Goal: Transaction & Acquisition: Purchase product/service

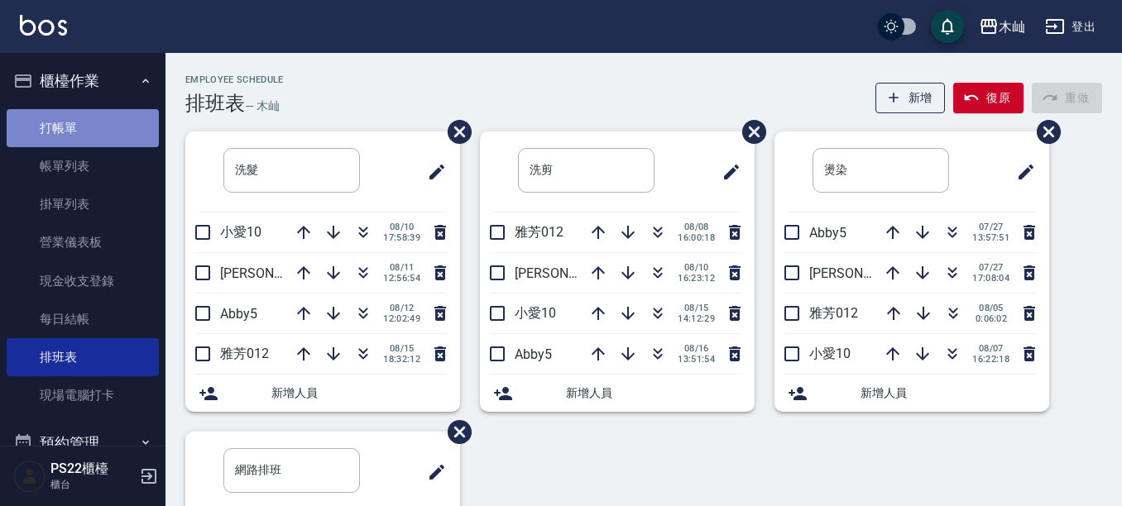
click at [98, 121] on link "打帳單" at bounding box center [83, 128] width 152 height 38
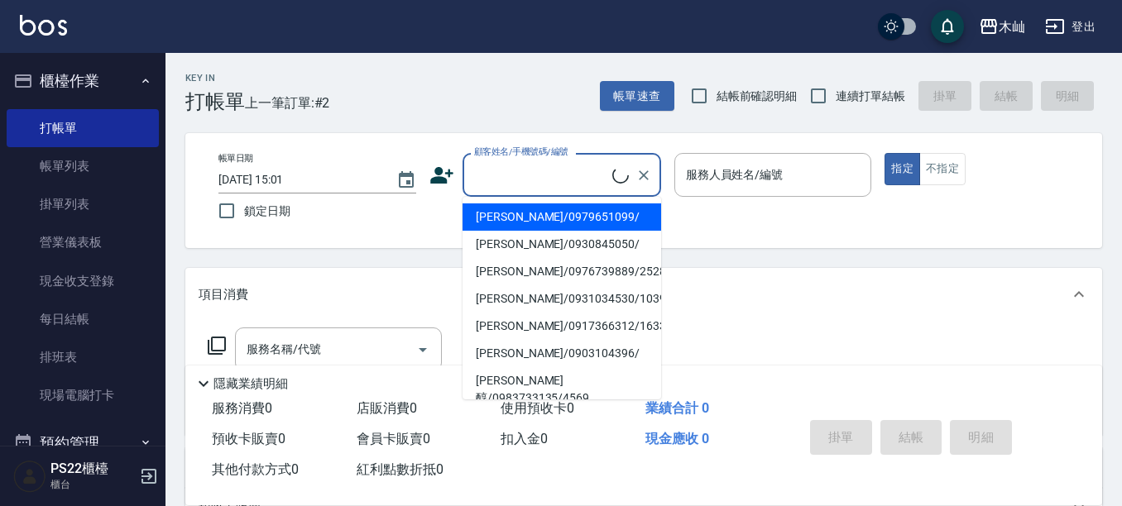
click at [544, 172] on input "顧客姓名/手機號碼/編號" at bounding box center [541, 175] width 142 height 29
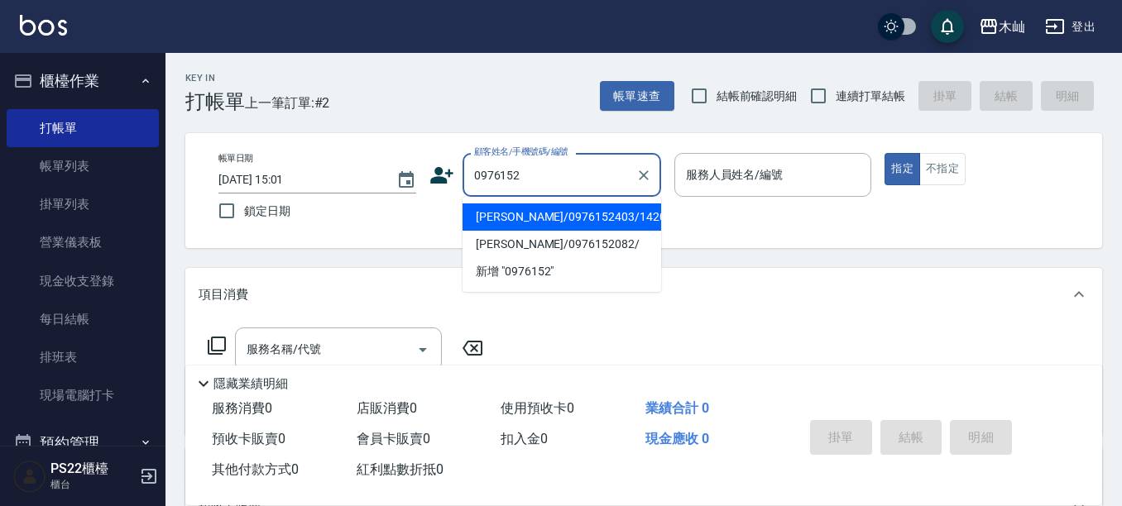
click at [519, 218] on li "[PERSON_NAME]/0976152403/1420" at bounding box center [561, 217] width 199 height 27
type input "[PERSON_NAME]/0976152403/1420"
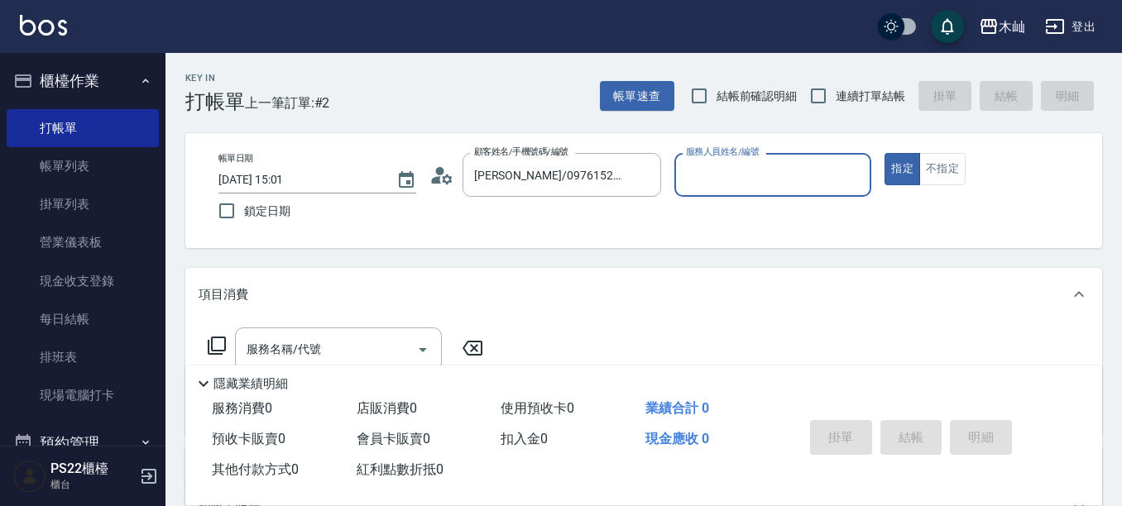
type input "Abby-5"
click at [723, 173] on input "Abby-5" at bounding box center [761, 175] width 158 height 29
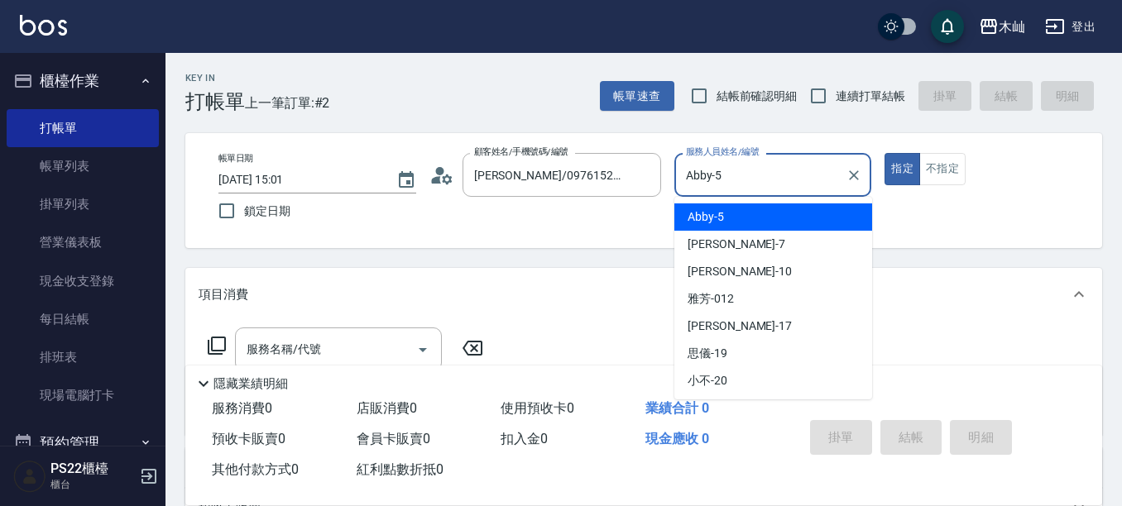
click at [709, 218] on span "Abby -5" at bounding box center [706, 216] width 36 height 17
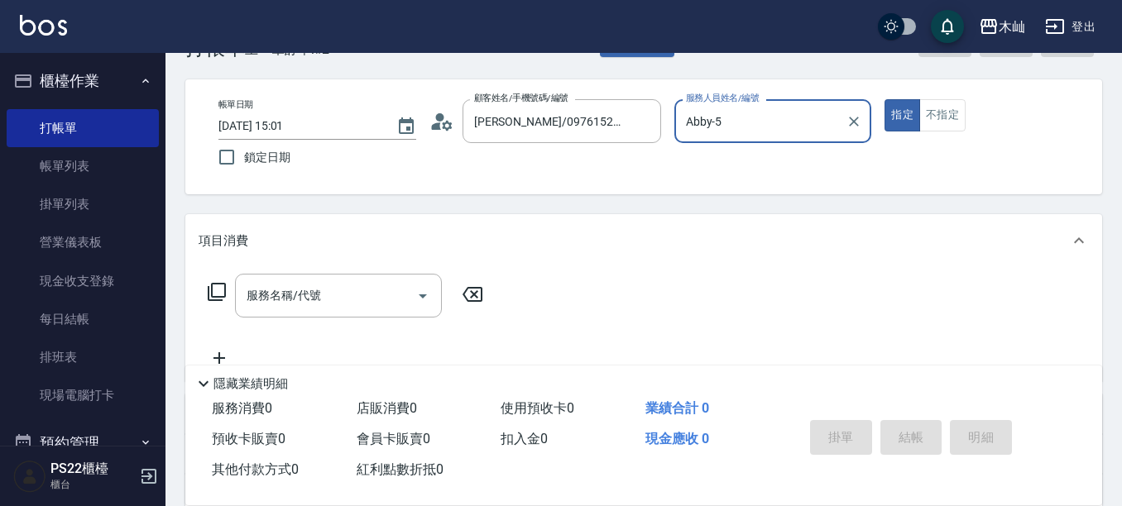
scroll to position [83, 0]
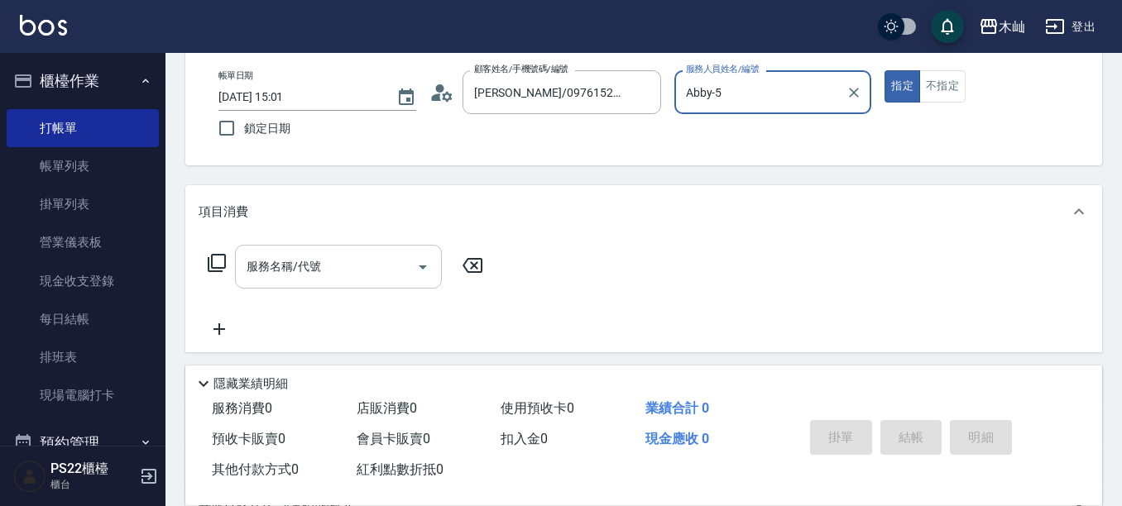
click at [361, 267] on input "服務名稱/代號" at bounding box center [325, 266] width 167 height 29
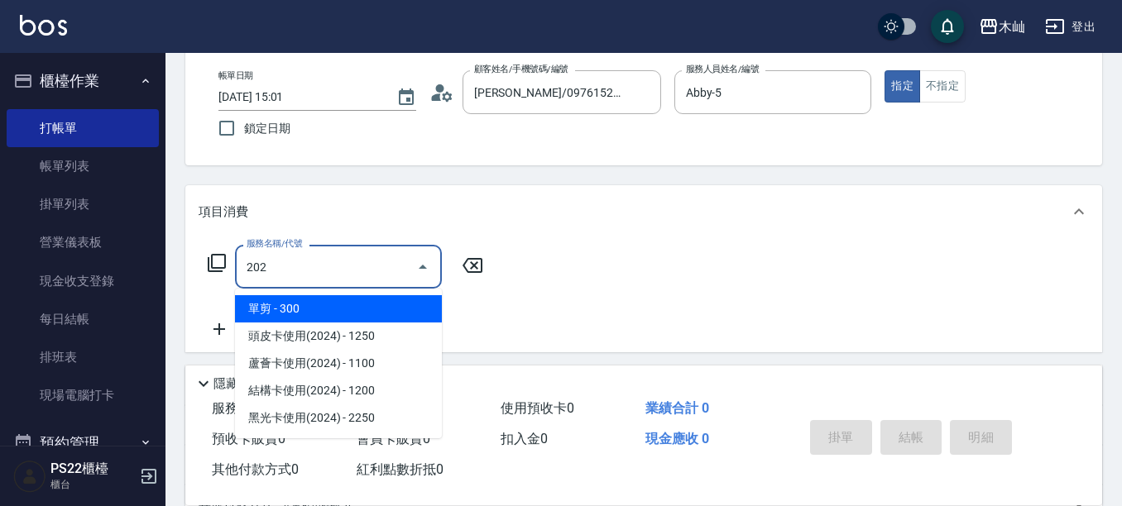
type input "單剪(202)"
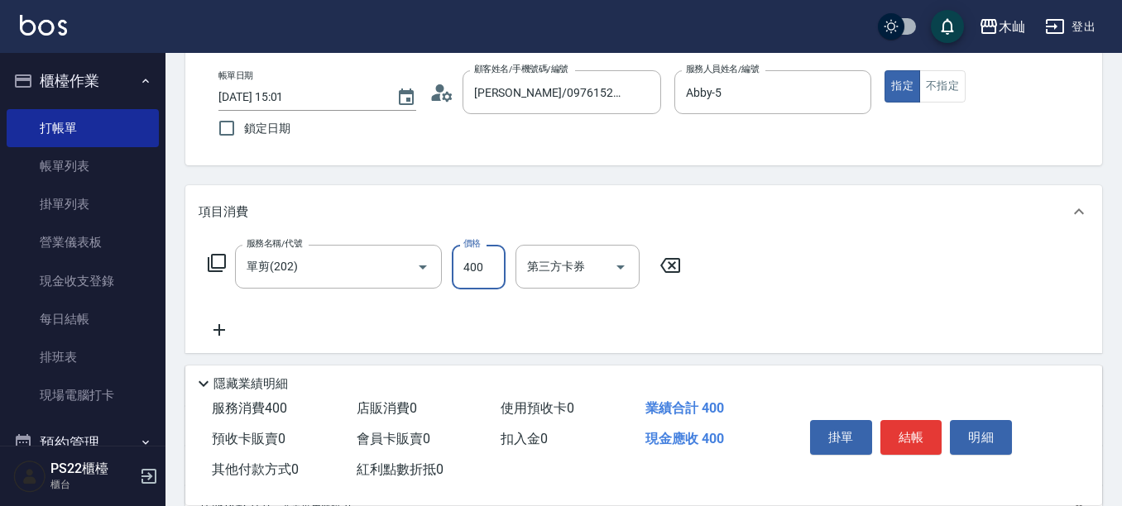
type input "400"
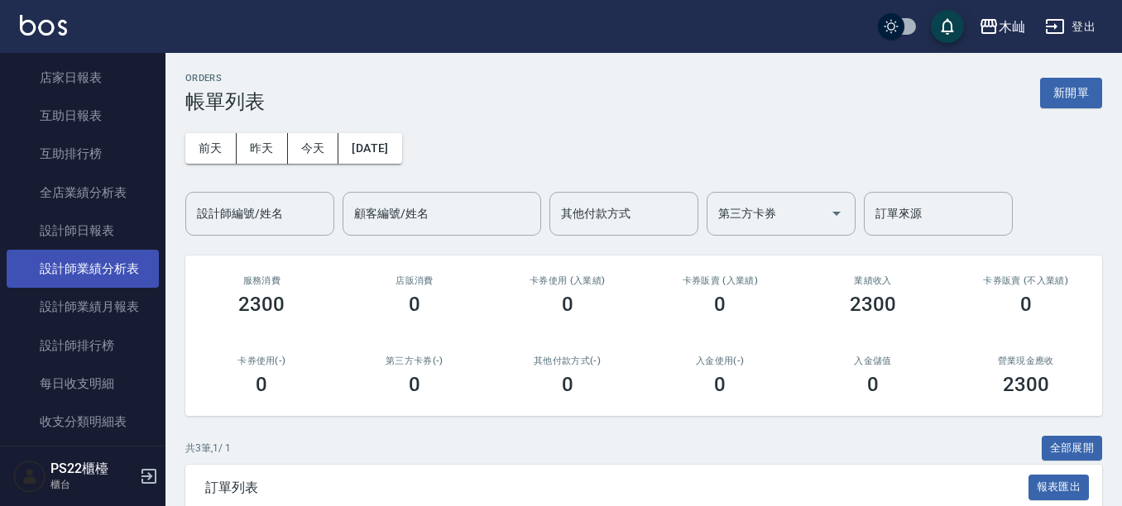
scroll to position [662, 0]
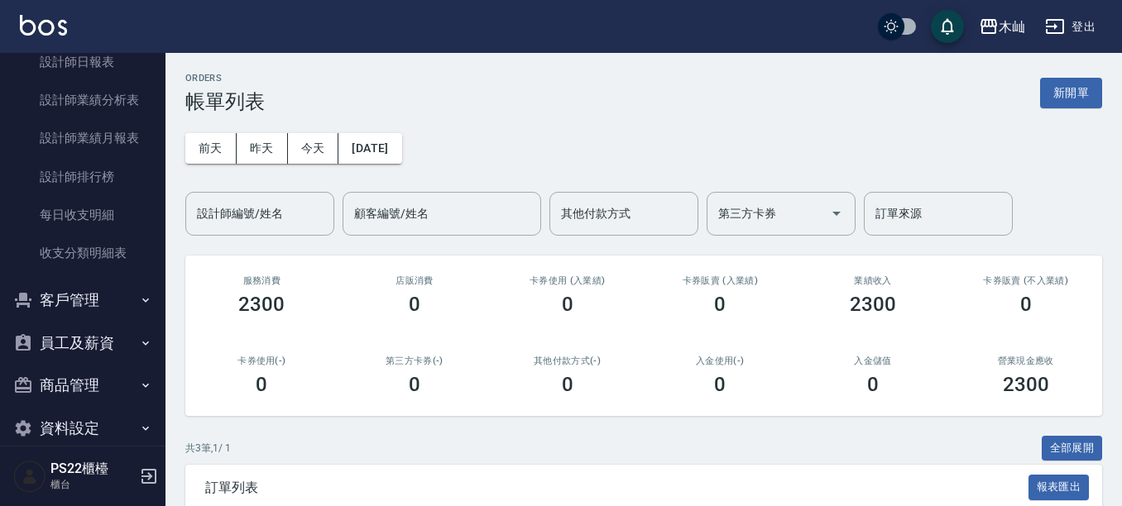
click at [93, 306] on button "客戶管理" at bounding box center [83, 300] width 152 height 43
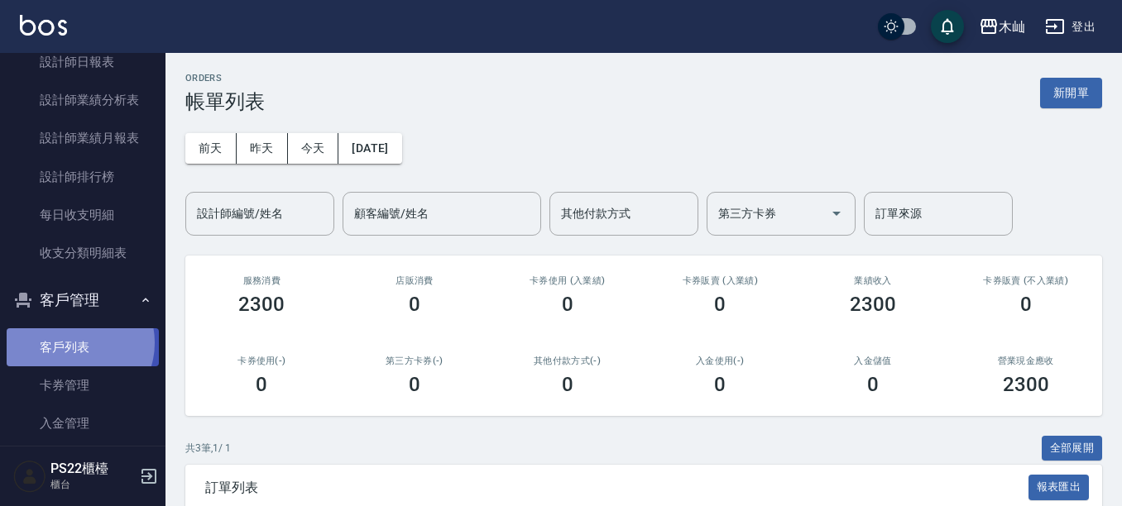
click at [74, 343] on link "客戶列表" at bounding box center [83, 347] width 152 height 38
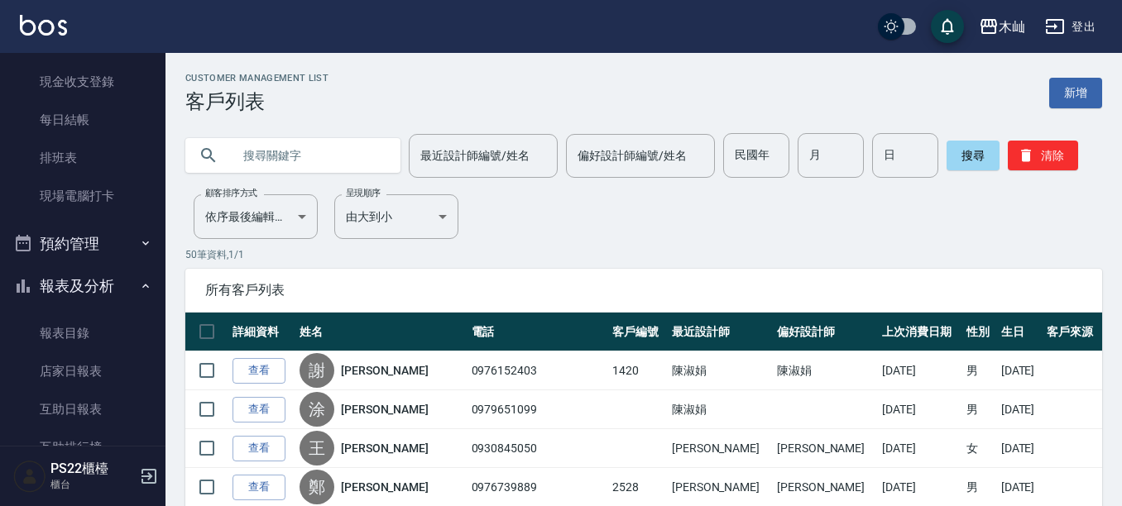
scroll to position [165, 0]
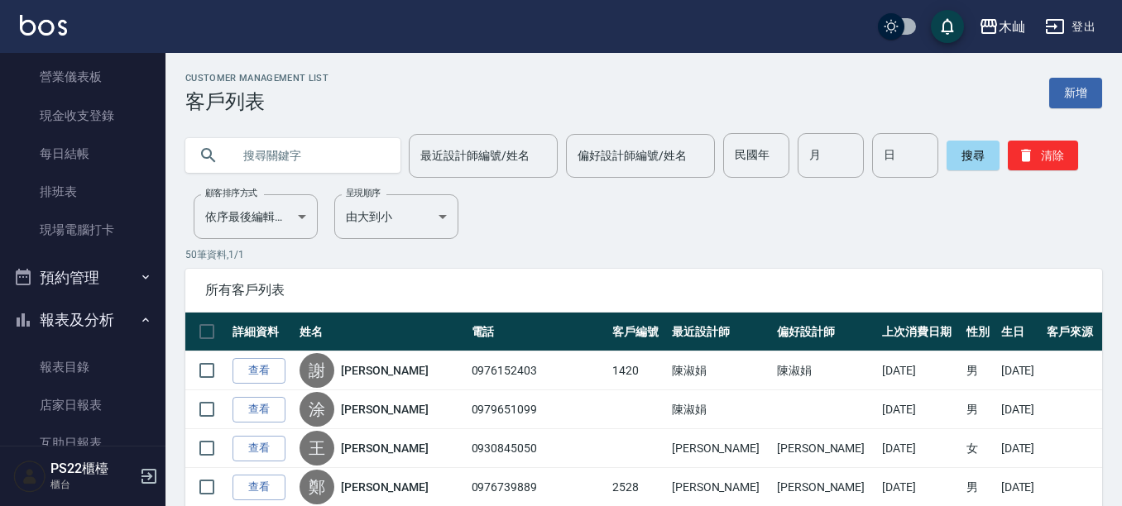
click at [255, 161] on input "text" at bounding box center [310, 155] width 156 height 45
type input "曾文"
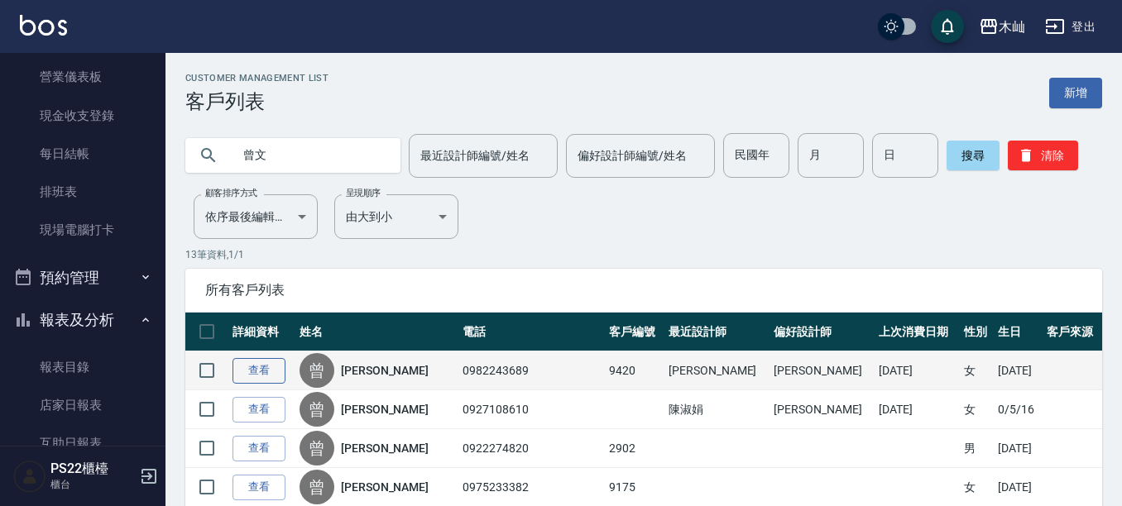
click at [276, 369] on link "查看" at bounding box center [258, 371] width 53 height 26
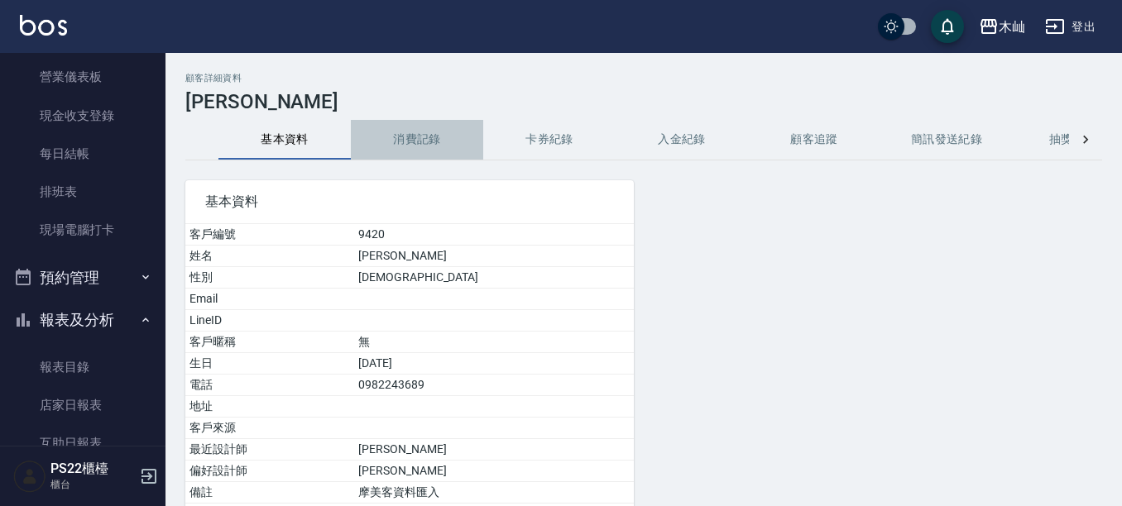
click at [405, 136] on button "消費記錄" at bounding box center [417, 140] width 132 height 40
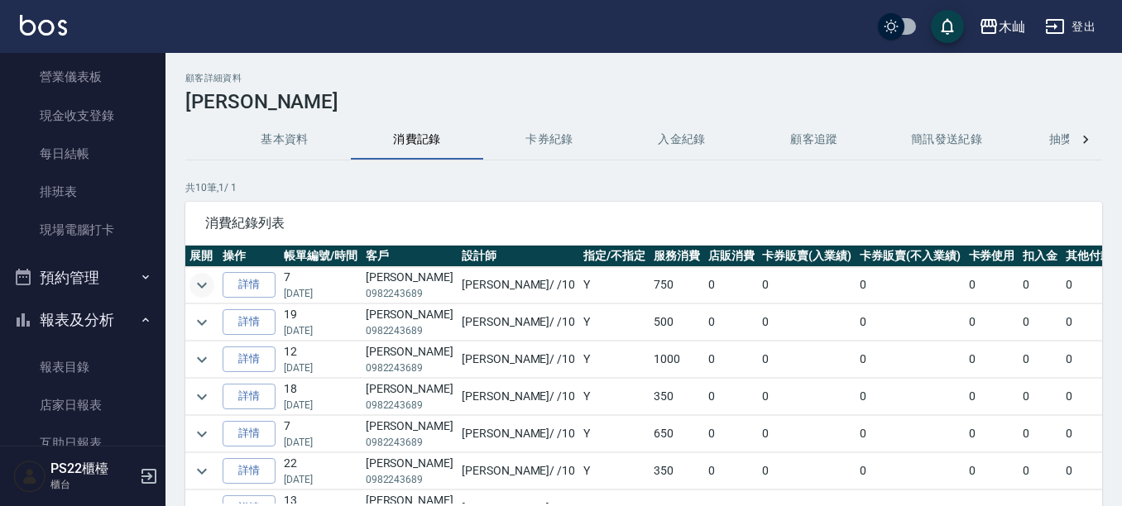
click at [204, 289] on icon "expand row" at bounding box center [202, 286] width 20 height 20
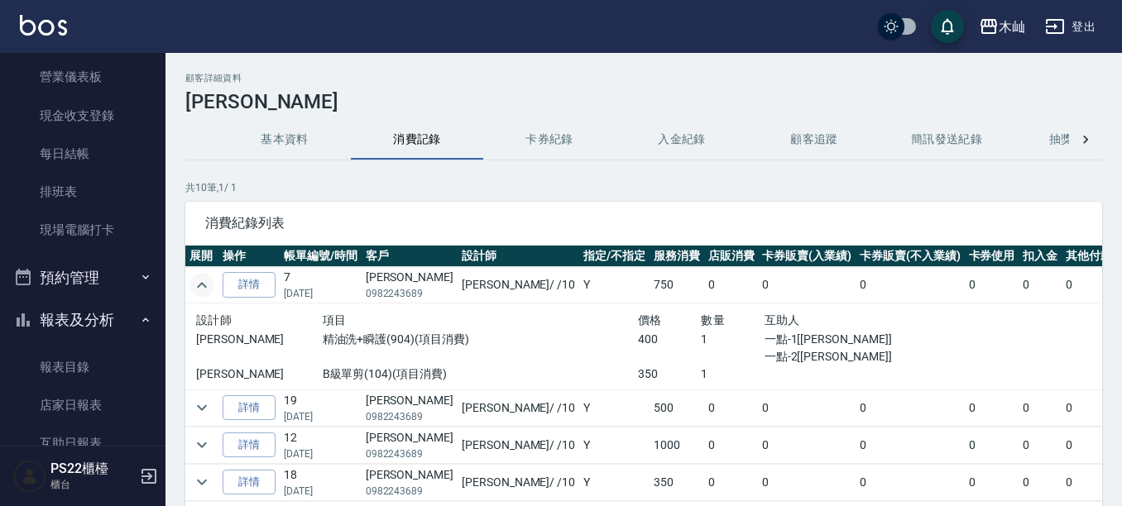
click at [204, 289] on icon "expand row" at bounding box center [202, 286] width 20 height 20
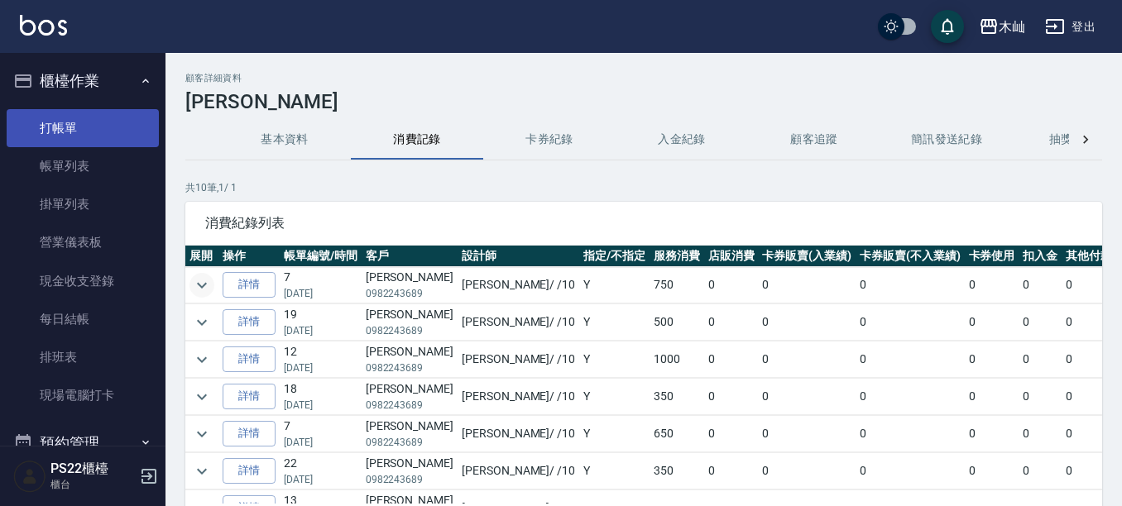
click at [61, 141] on link "打帳單" at bounding box center [83, 128] width 152 height 38
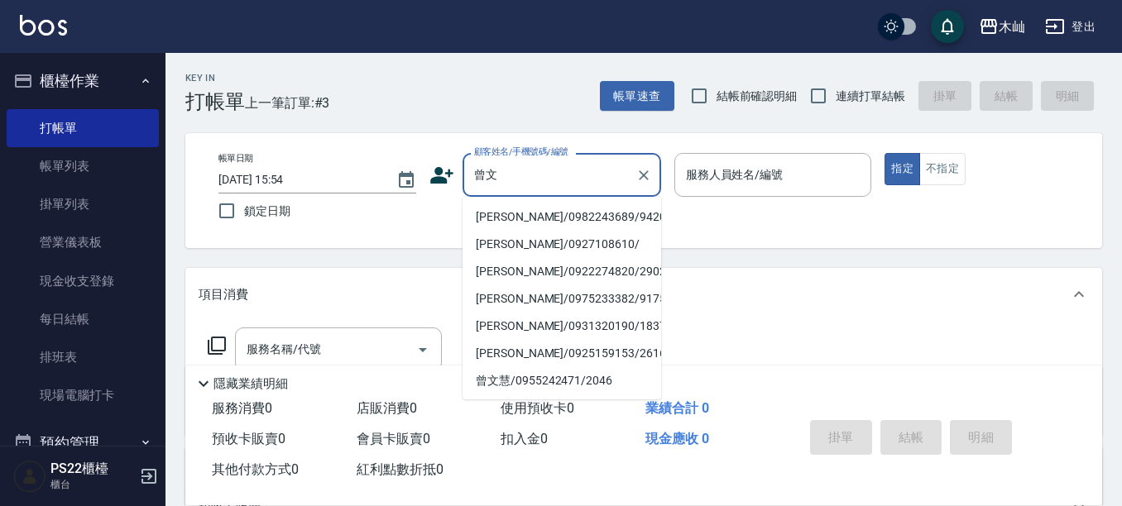
click at [481, 208] on li "[PERSON_NAME]/0982243689/9420" at bounding box center [561, 217] width 199 height 27
type input "[PERSON_NAME]/0982243689/9420"
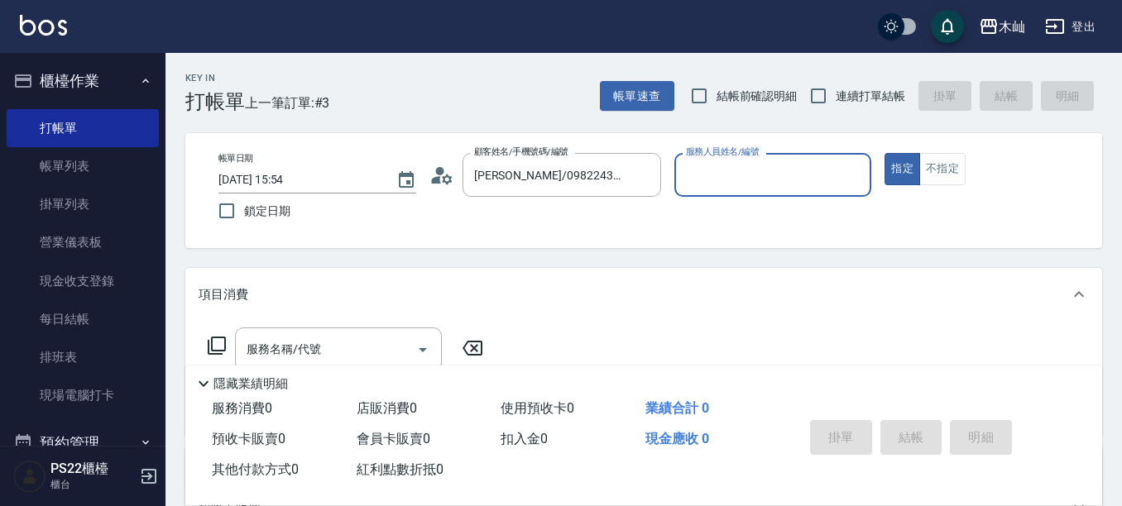
type input "小愛-10"
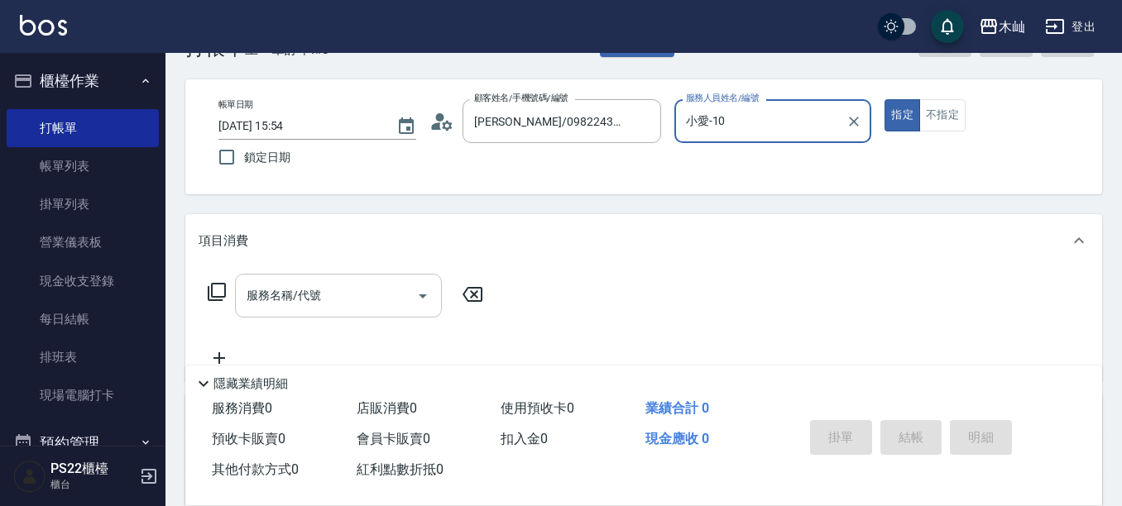
scroll to position [83, 0]
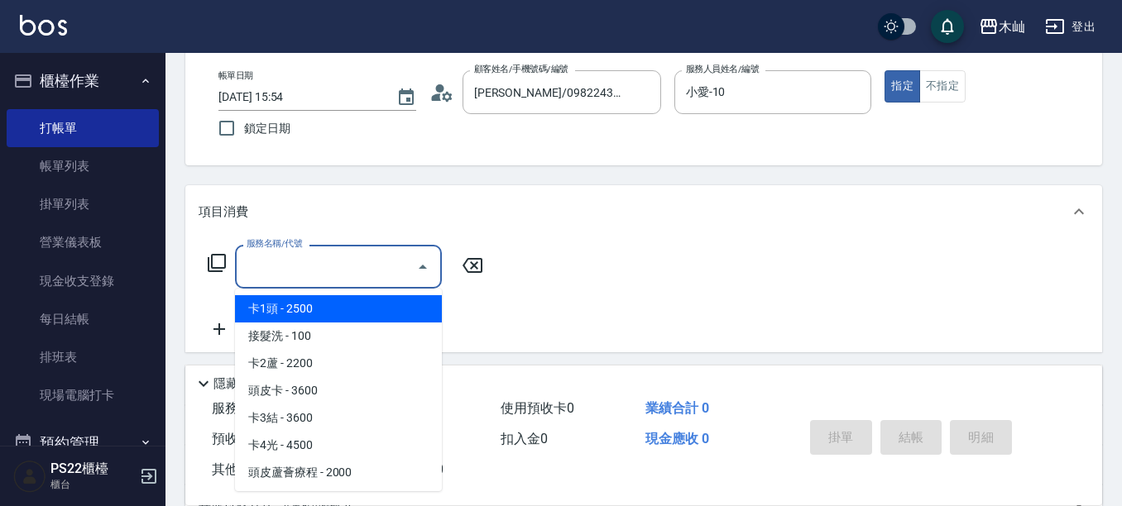
click at [339, 266] on input "服務名稱/代號" at bounding box center [325, 266] width 167 height 29
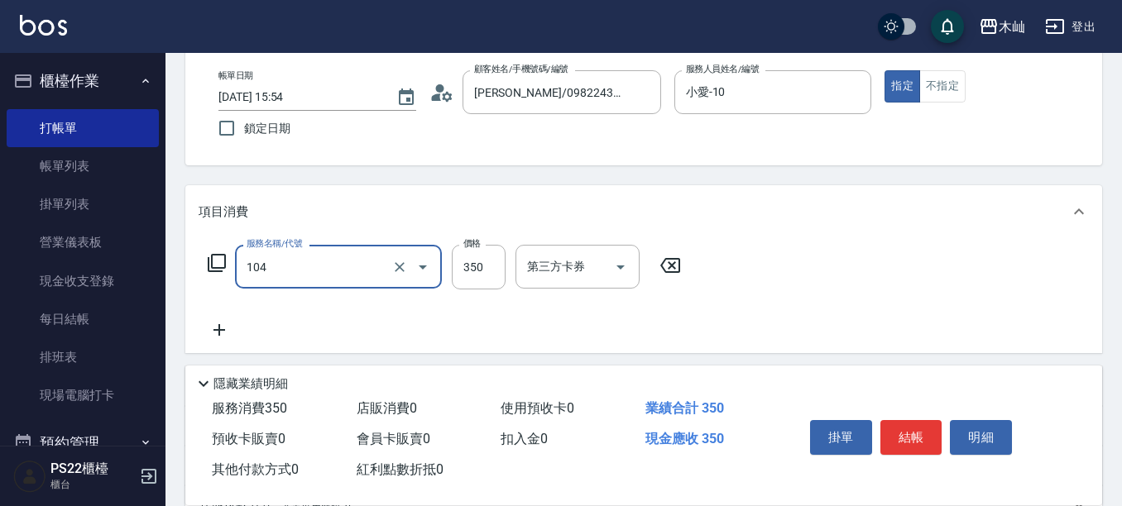
type input "B級單剪(104)"
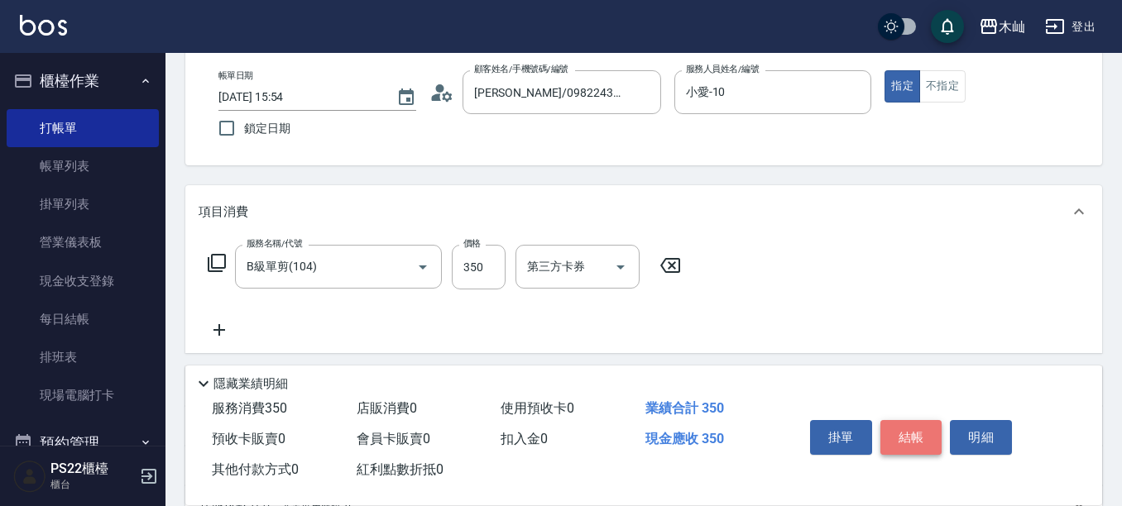
click at [909, 440] on button "結帳" at bounding box center [911, 437] width 62 height 35
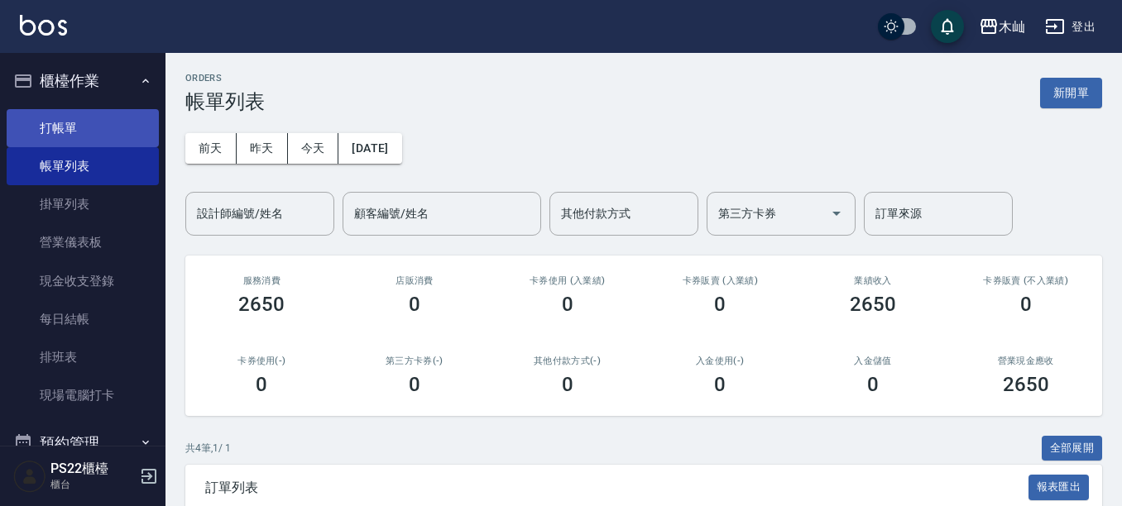
click at [89, 127] on link "打帳單" at bounding box center [83, 128] width 152 height 38
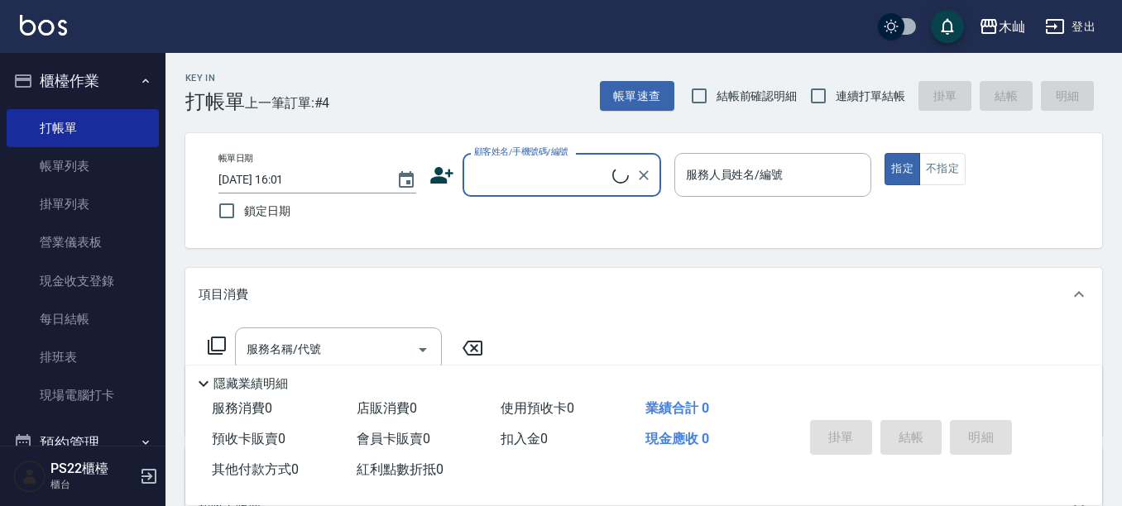
click at [501, 177] on input "顧客姓名/手機號碼/編號" at bounding box center [541, 175] width 142 height 29
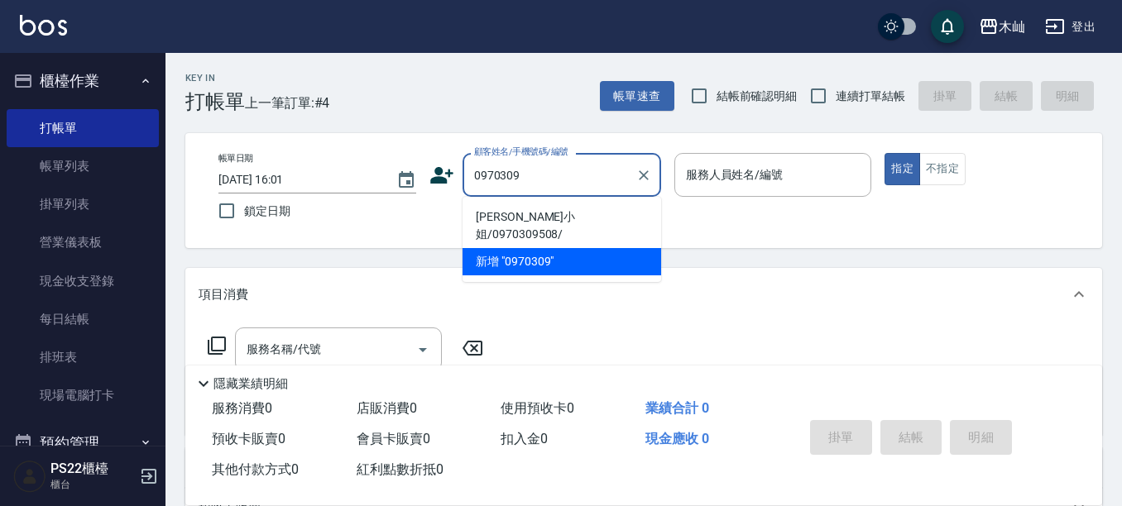
click at [526, 221] on li "[PERSON_NAME]小姐/0970309508/" at bounding box center [561, 226] width 199 height 45
type input "[PERSON_NAME]小姐/0970309508/"
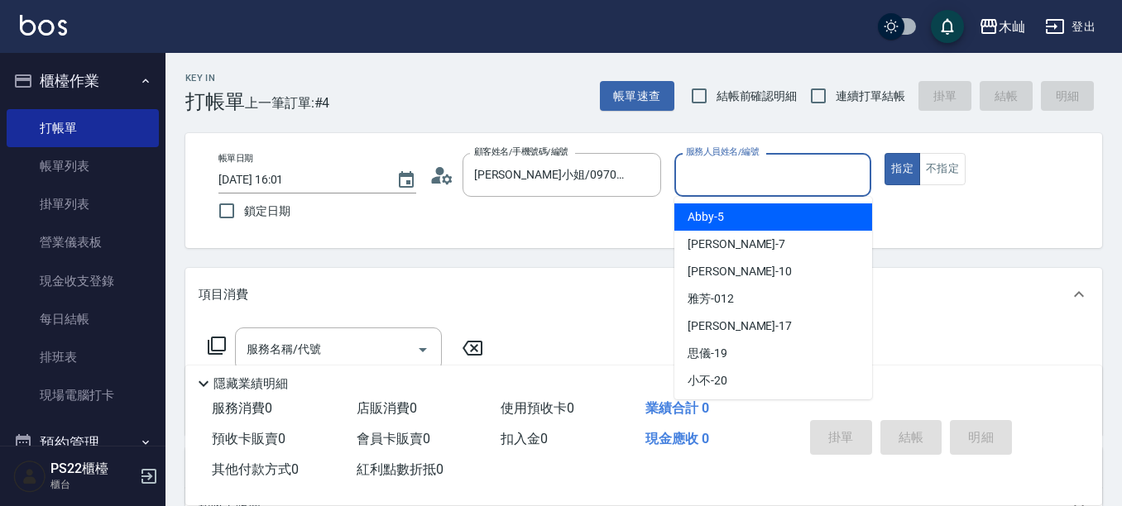
click at [764, 172] on input "服務人員姓名/編號" at bounding box center [773, 175] width 183 height 29
click at [751, 213] on div "Abby -5" at bounding box center [773, 217] width 198 height 27
type input "Abby-5"
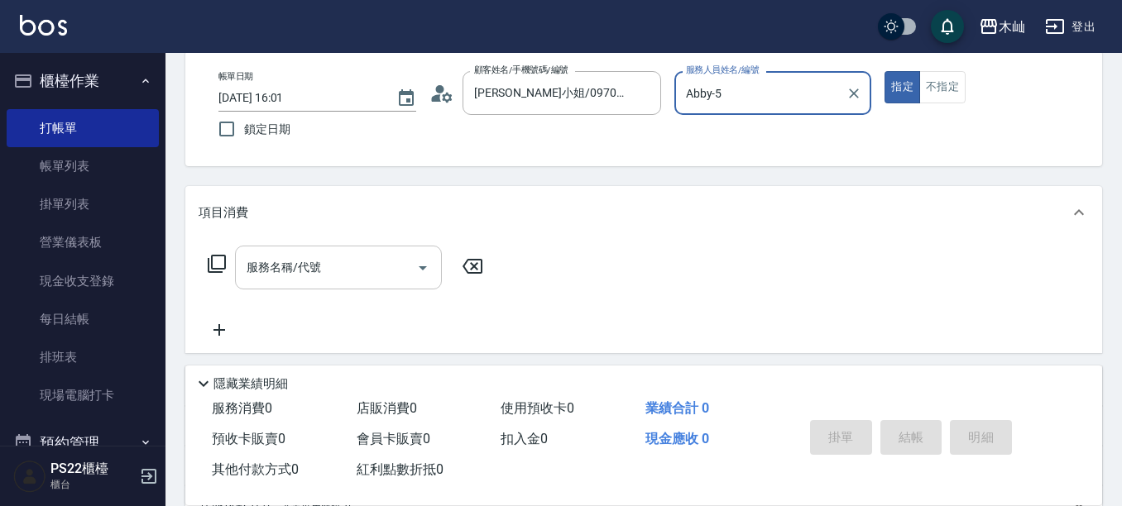
scroll to position [83, 0]
click at [364, 280] on input "服務名稱/代號" at bounding box center [325, 266] width 167 height 29
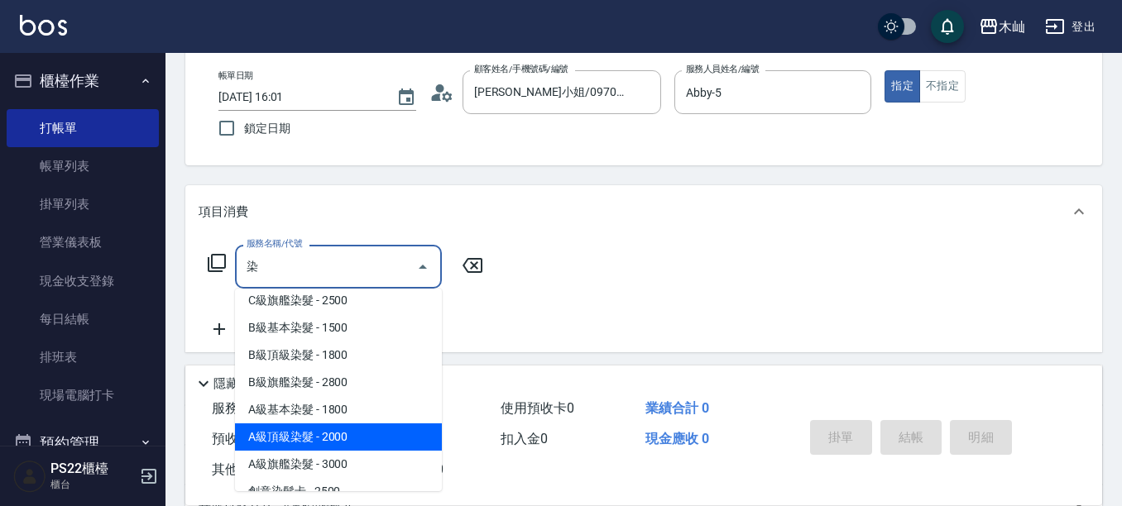
scroll to position [0, 0]
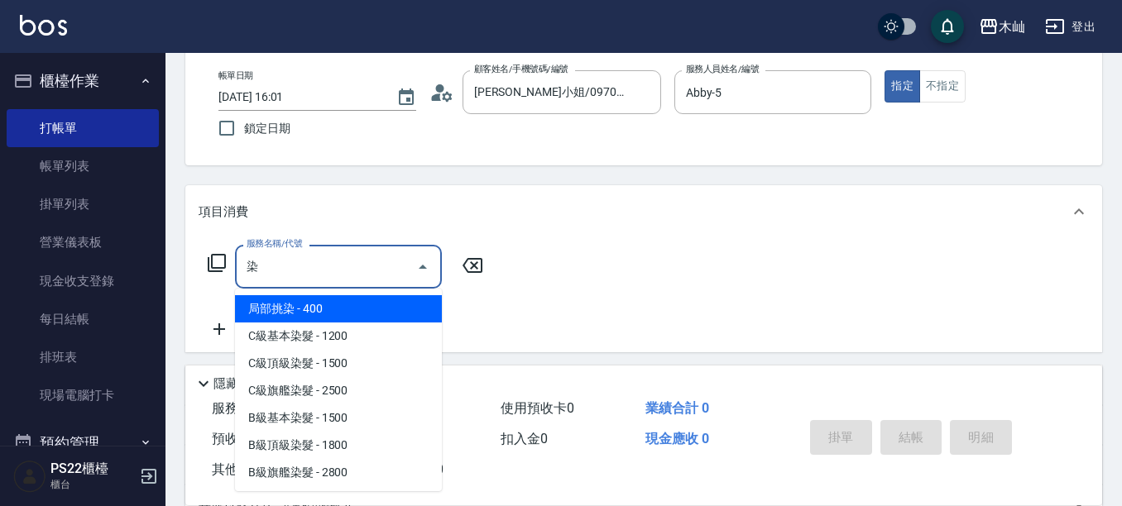
click at [351, 308] on span "局部挑染 - 400" at bounding box center [338, 308] width 207 height 27
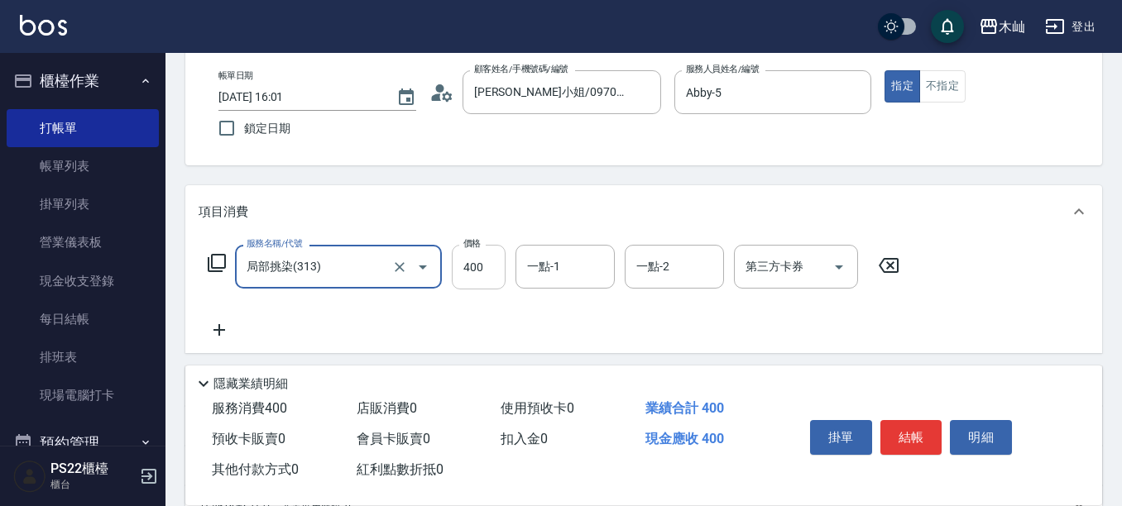
type input "局部挑染(313)"
click at [489, 264] on input "400" at bounding box center [479, 267] width 54 height 45
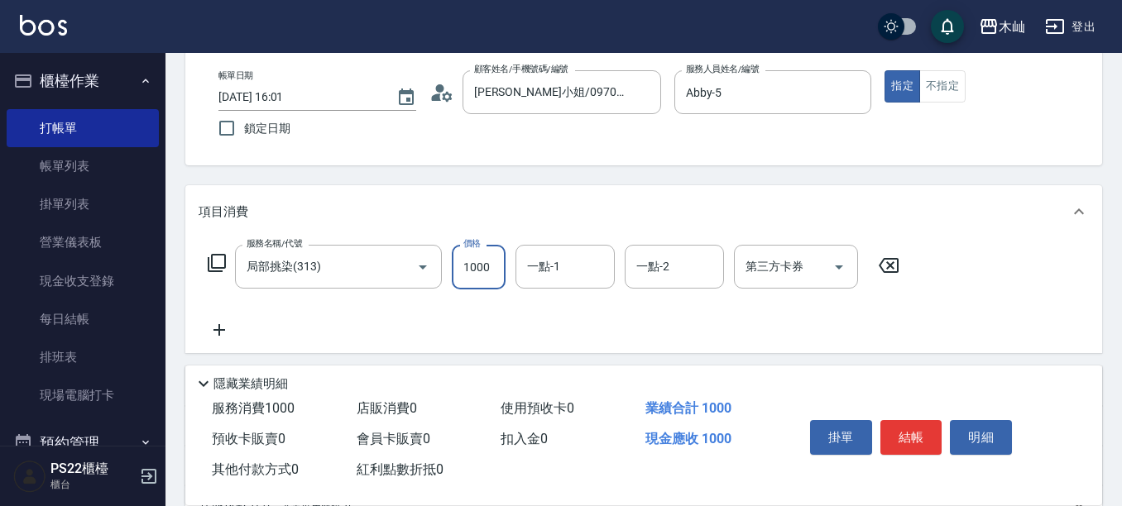
type input "1000"
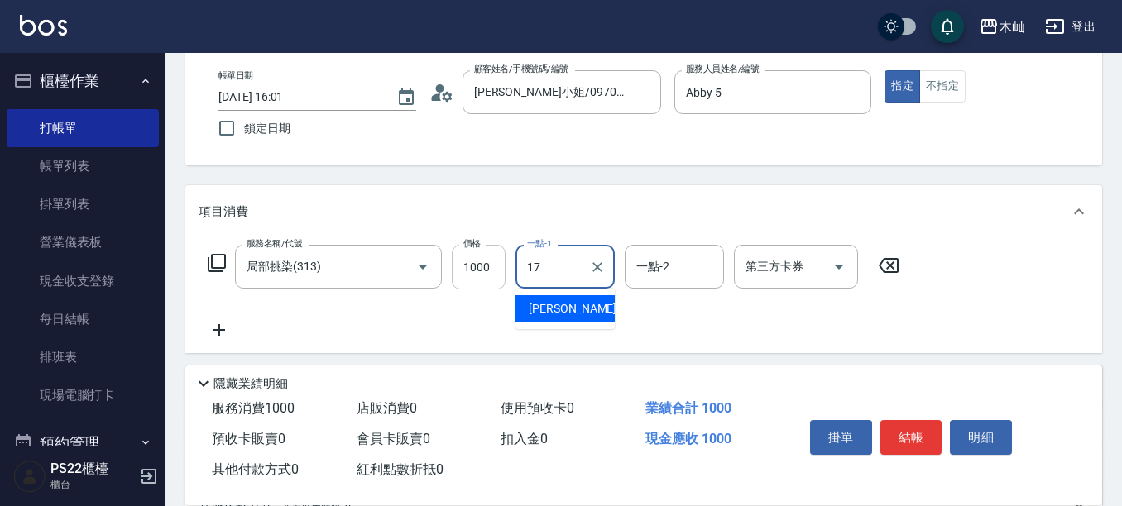
type input "[PERSON_NAME]-17"
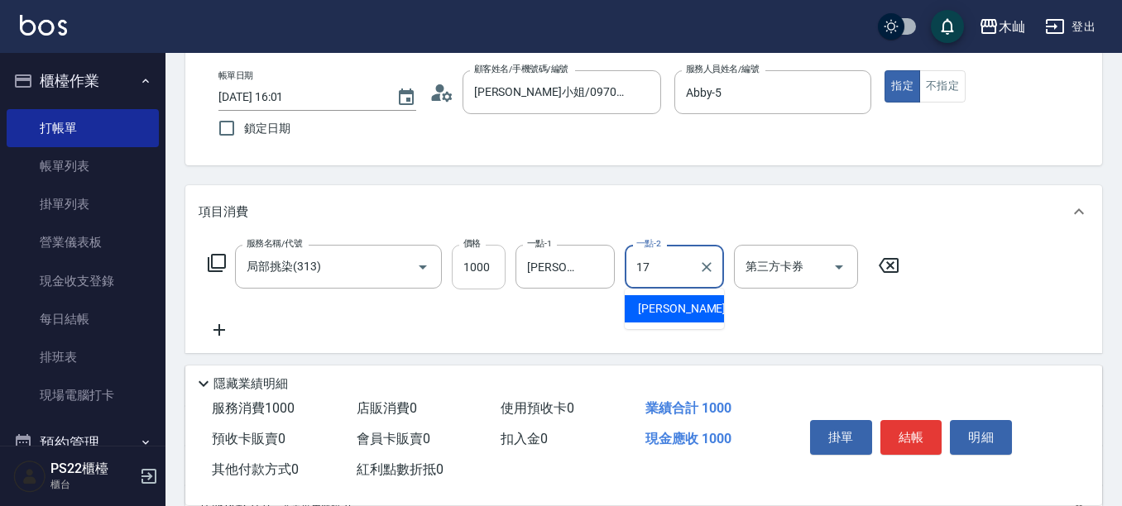
type input "[PERSON_NAME]-17"
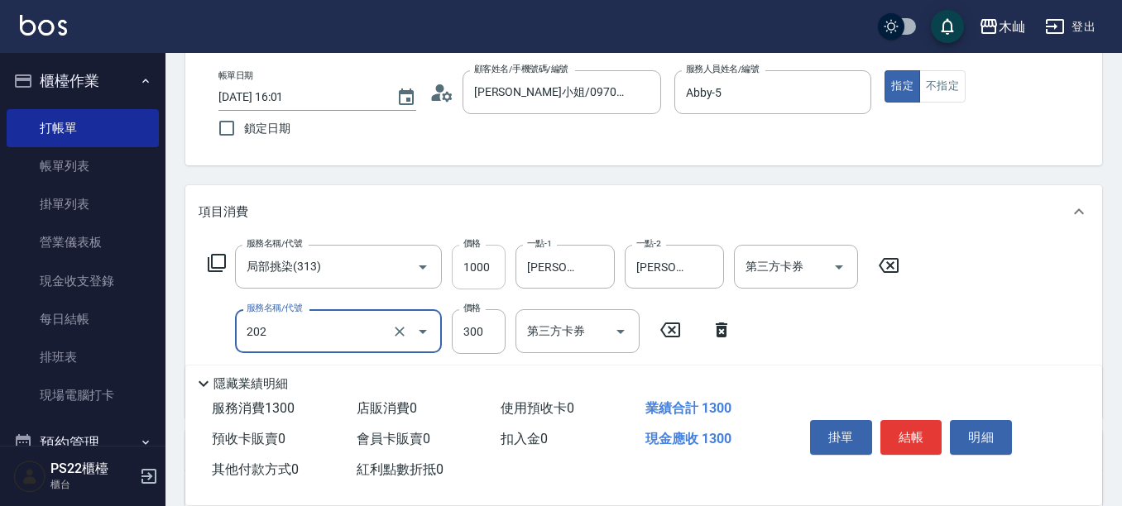
type input "單剪(202)"
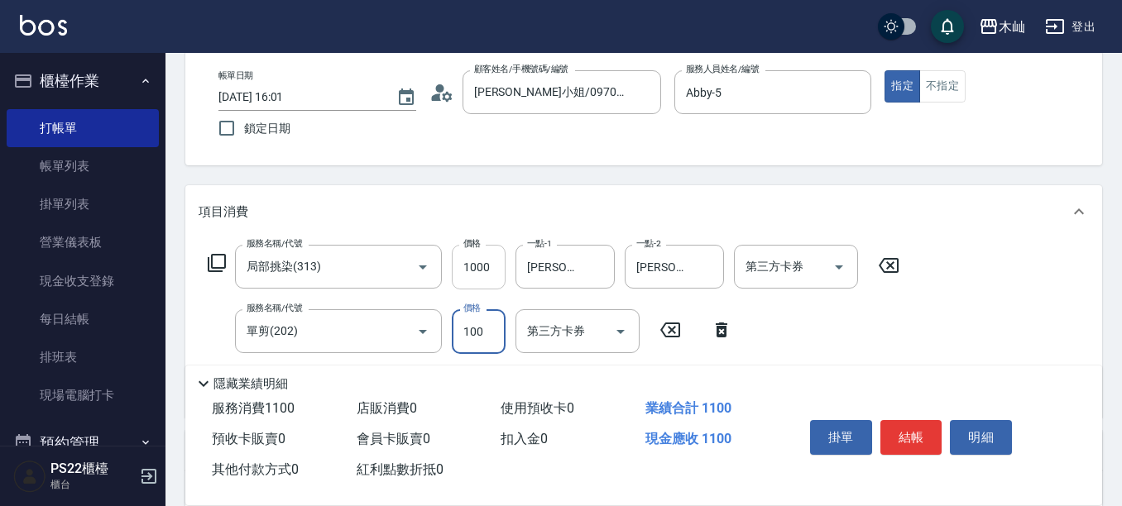
type input "100"
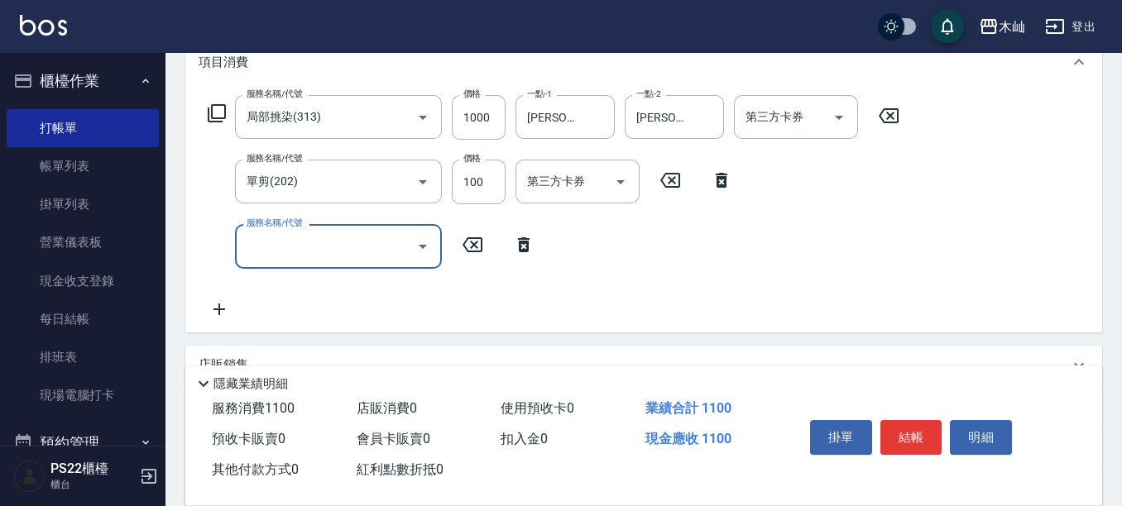
scroll to position [248, 0]
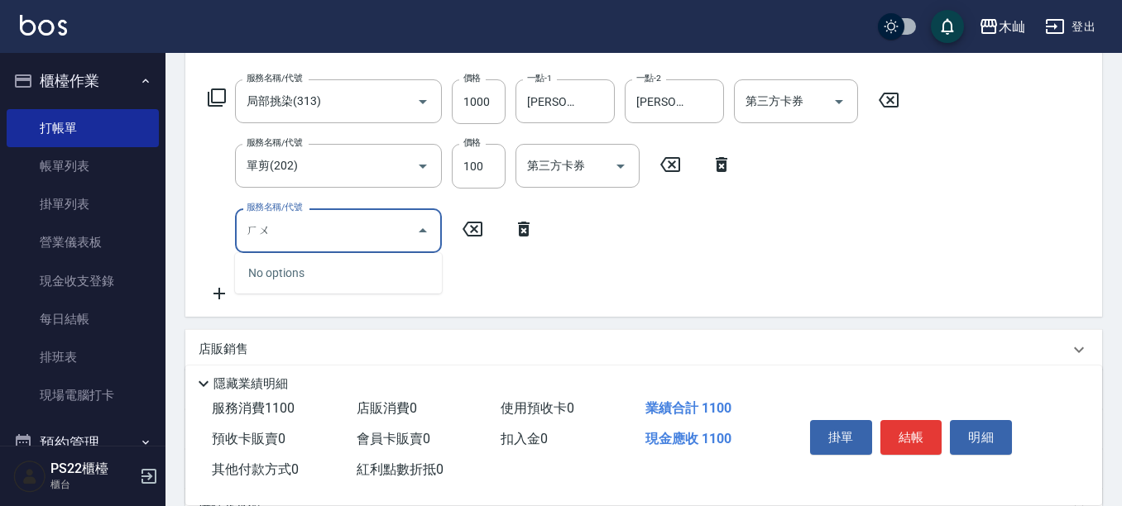
type input "ㄏ"
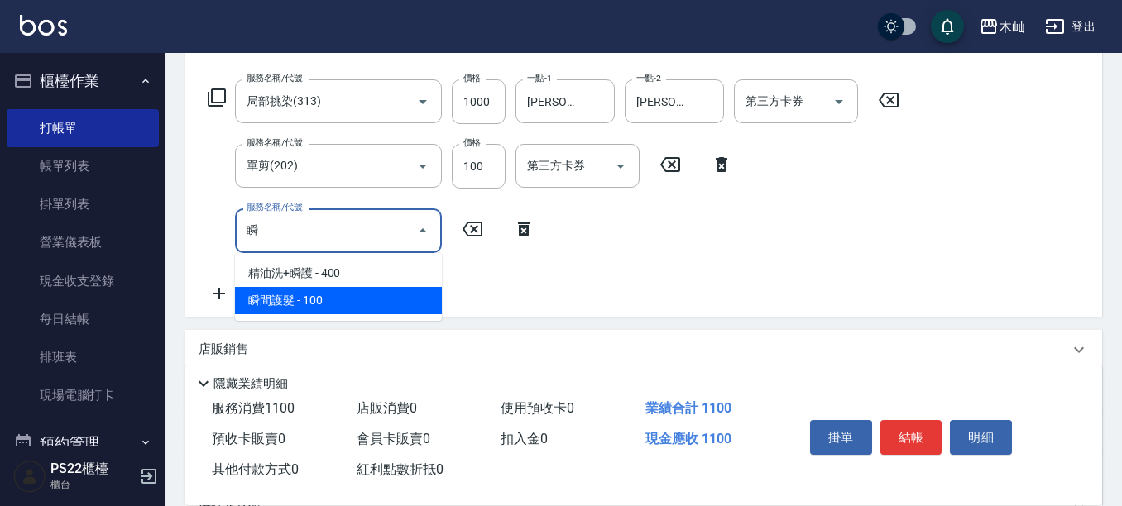
click at [326, 310] on span "瞬間護髮 - 100" at bounding box center [338, 300] width 207 height 27
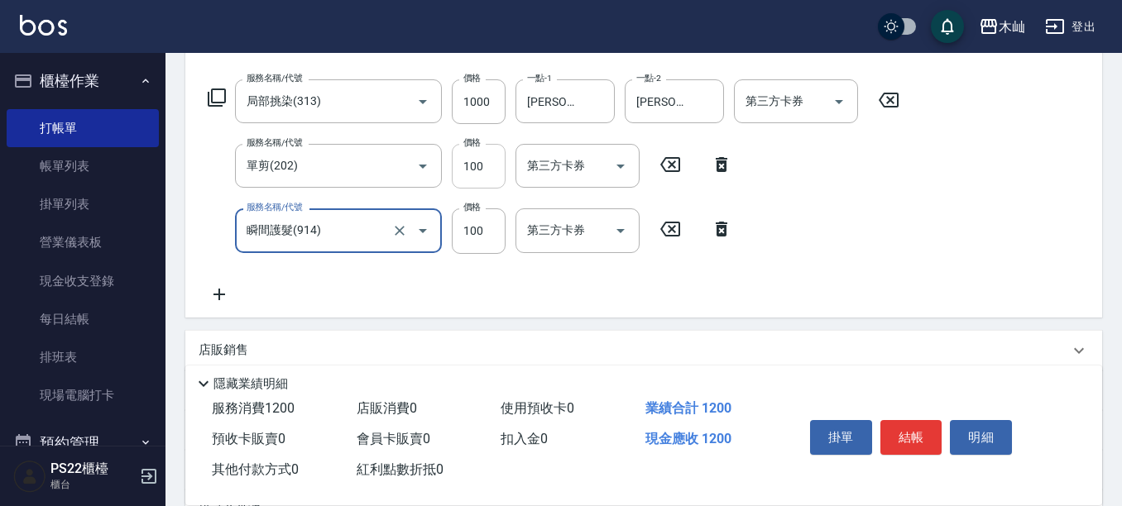
type input "瞬間護髮(914)"
click at [491, 160] on input "100" at bounding box center [479, 166] width 54 height 45
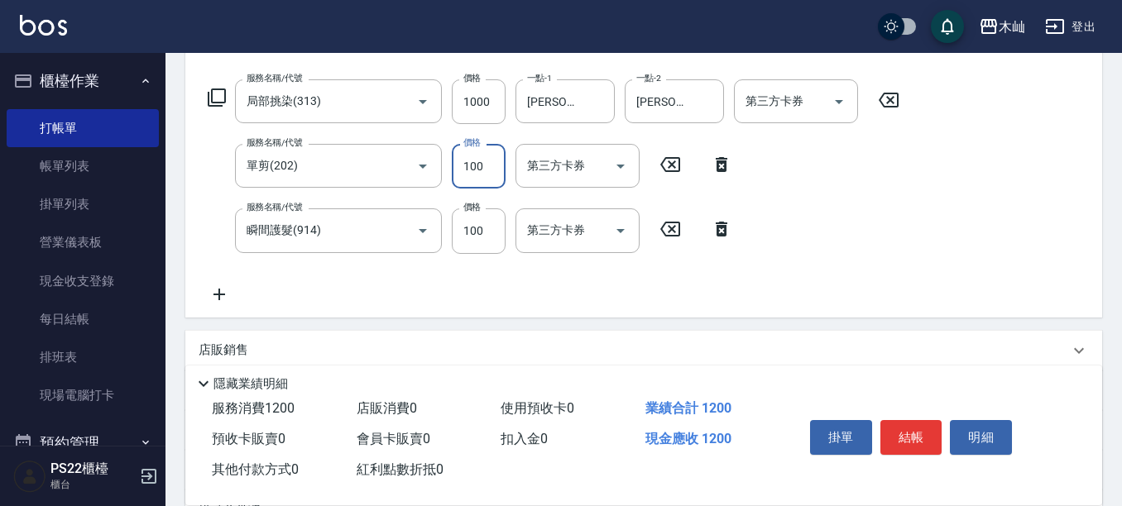
click at [477, 171] on input "100" at bounding box center [479, 166] width 54 height 45
type input "400"
click at [913, 425] on button "結帳" at bounding box center [911, 437] width 62 height 35
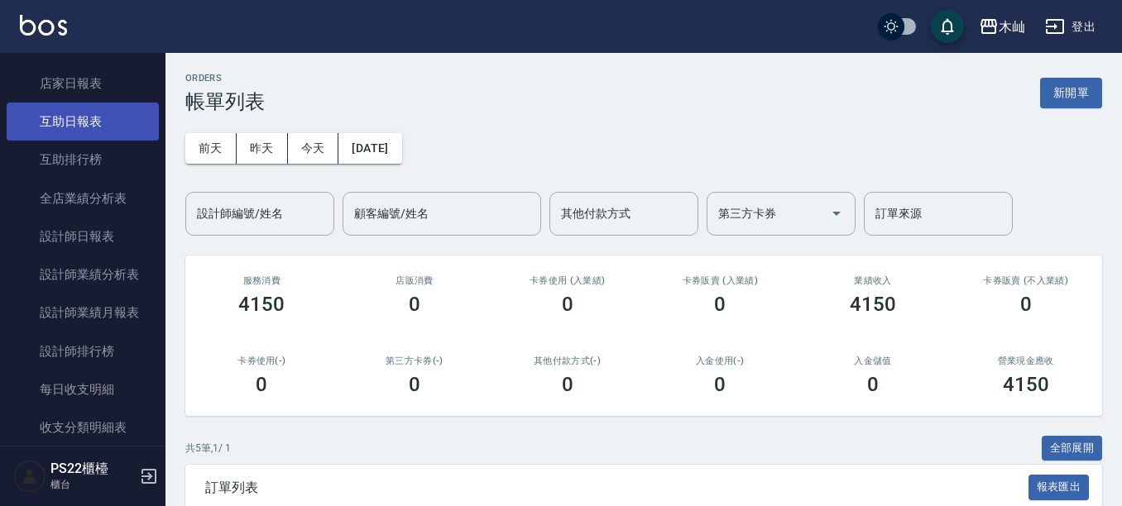
scroll to position [496, 0]
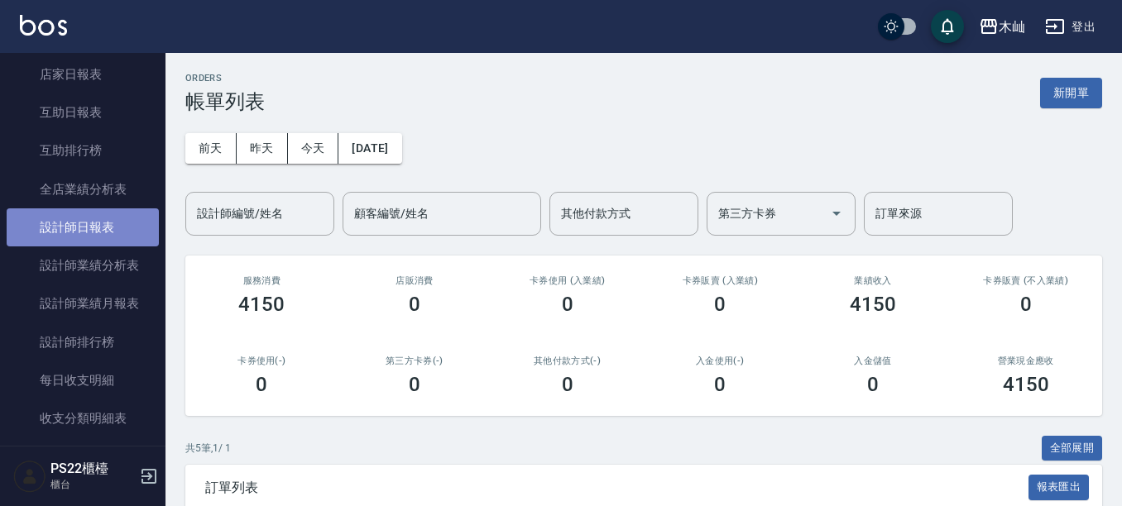
click at [104, 240] on link "設計師日報表" at bounding box center [83, 227] width 152 height 38
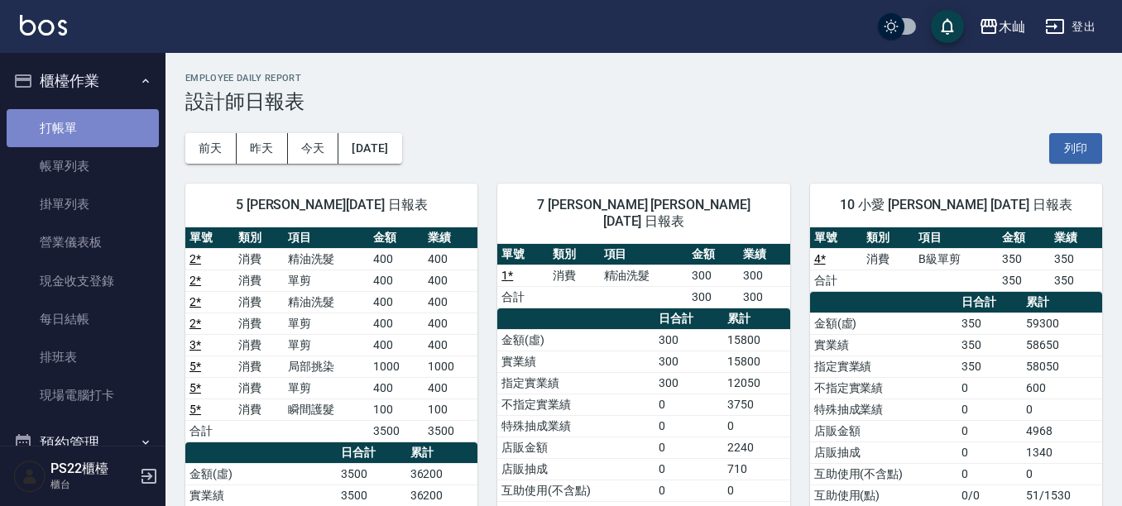
click at [98, 122] on link "打帳單" at bounding box center [83, 128] width 152 height 38
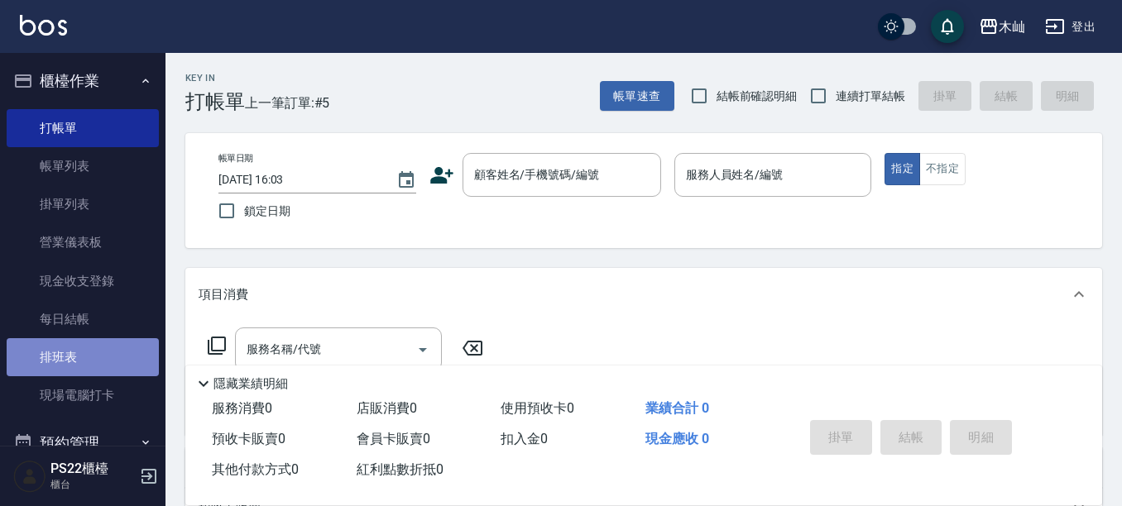
click at [93, 351] on link "排班表" at bounding box center [83, 357] width 152 height 38
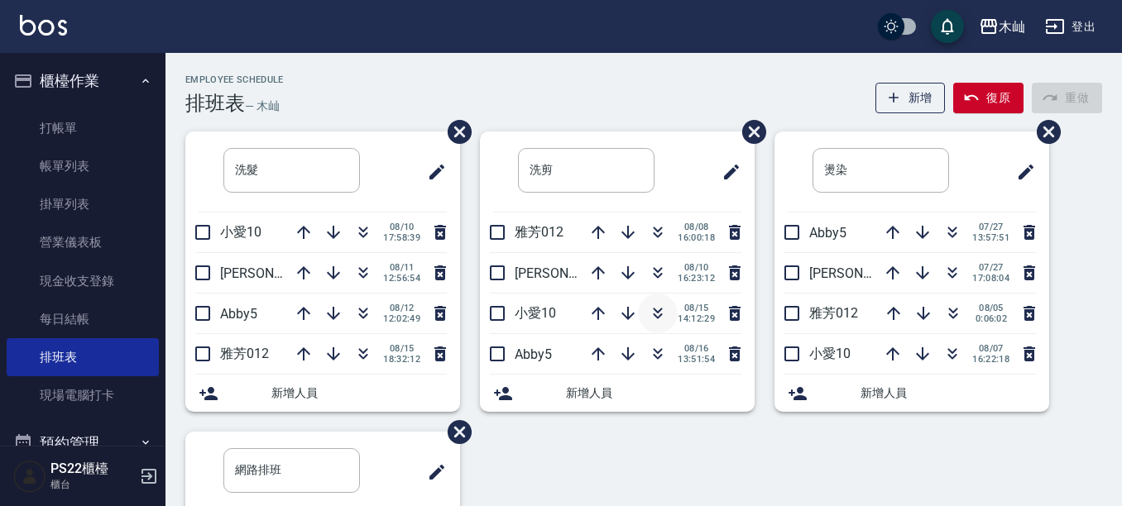
click at [657, 324] on button "button" at bounding box center [658, 314] width 40 height 40
click at [951, 234] on icon "button" at bounding box center [952, 235] width 9 height 6
drag, startPoint x: 259, startPoint y: 1, endPoint x: 383, endPoint y: 85, distance: 150.1
click at [419, 88] on div "Employee Schedule 排班表 — 木屾 新增 復原 重做" at bounding box center [643, 94] width 917 height 41
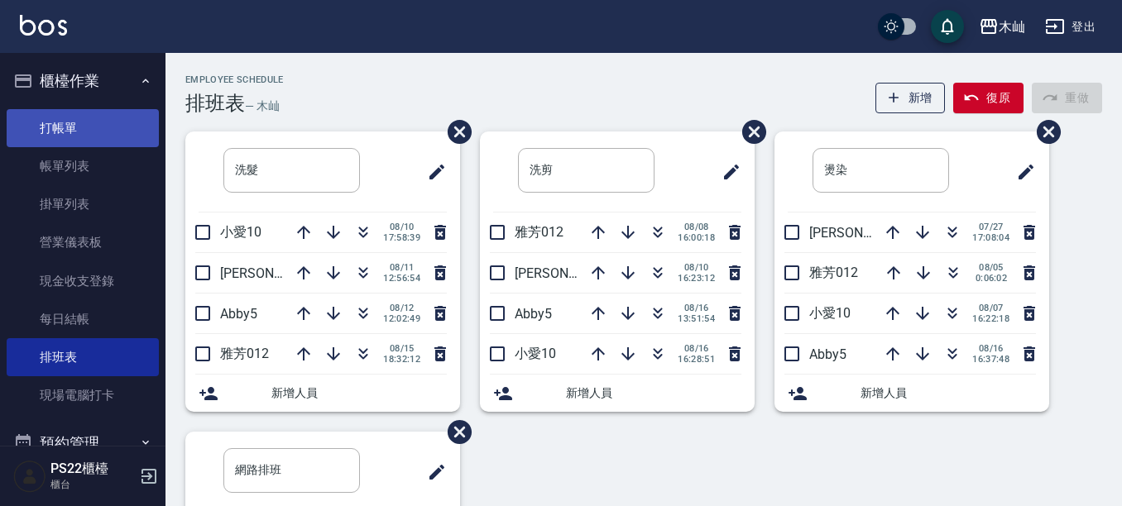
click at [93, 139] on link "打帳單" at bounding box center [83, 128] width 152 height 38
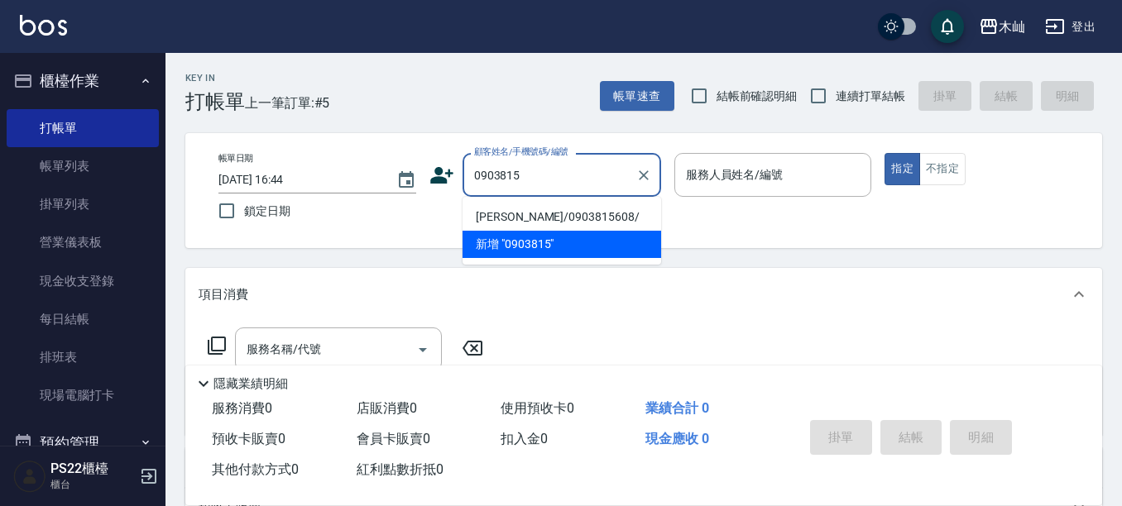
click at [592, 214] on li "[PERSON_NAME]/0903815608/" at bounding box center [561, 217] width 199 height 27
type input "[PERSON_NAME]/0903815608/"
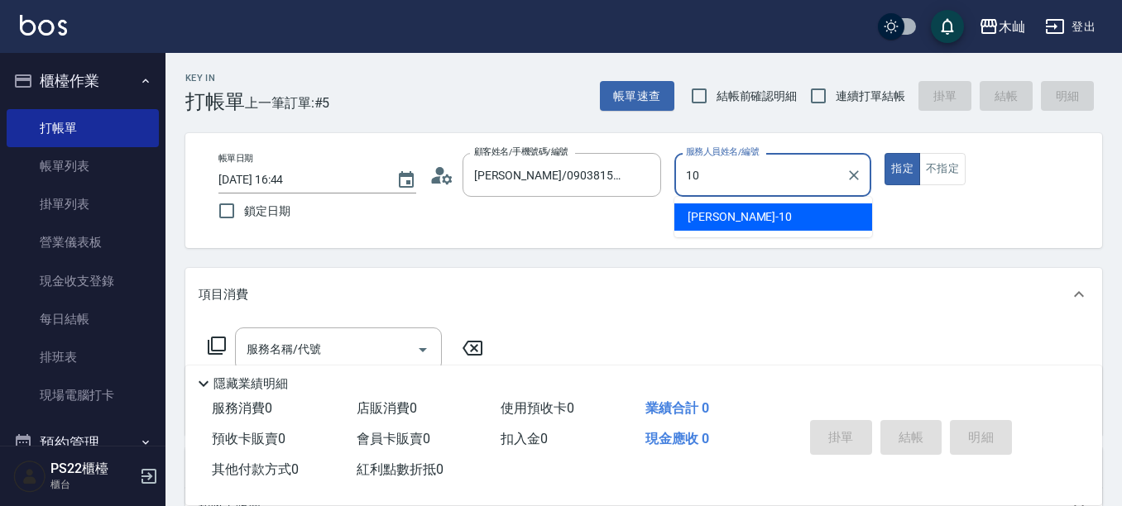
type input "小愛-10"
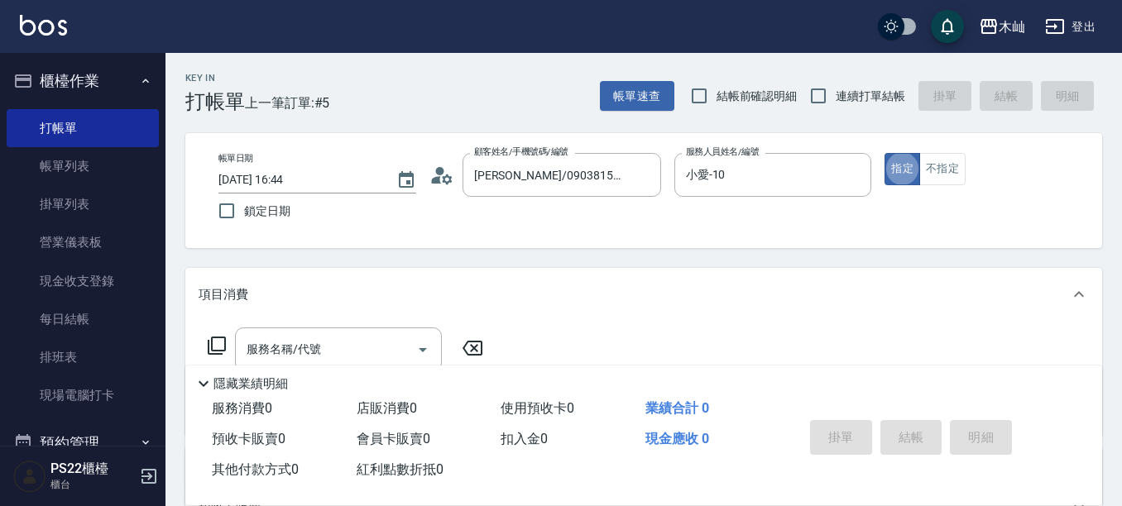
type button "true"
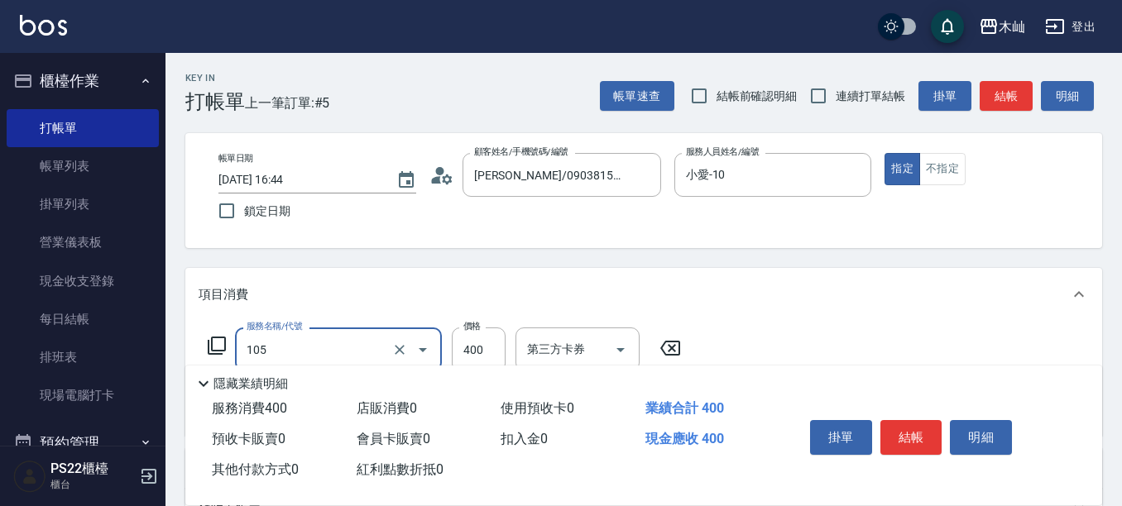
type input "A級單剪(105)"
click at [1009, 105] on button "結帳" at bounding box center [1006, 96] width 53 height 31
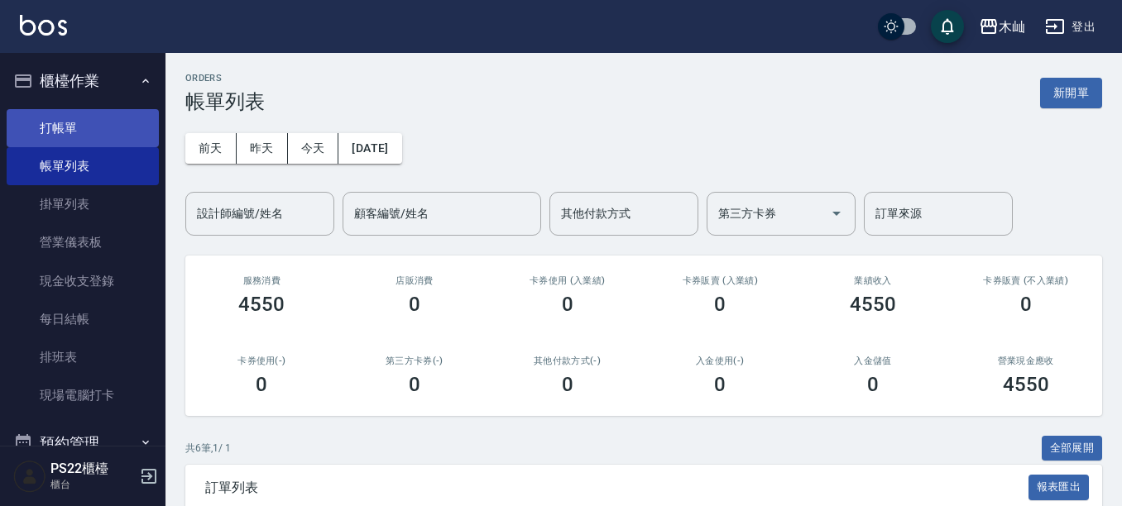
click at [108, 122] on link "打帳單" at bounding box center [83, 128] width 152 height 38
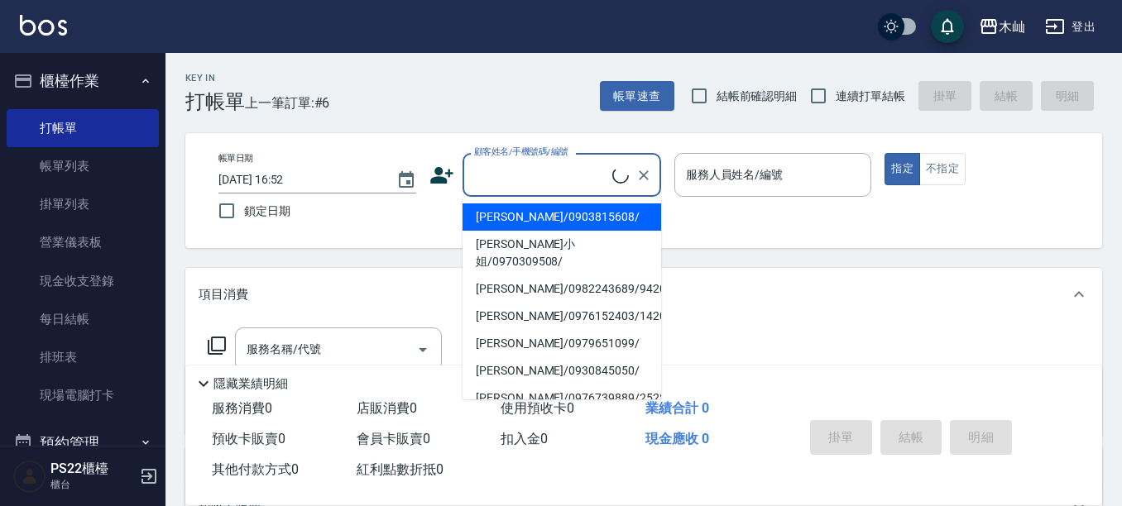
click at [514, 173] on input "顧客姓名/手機號碼/編號" at bounding box center [541, 175] width 142 height 29
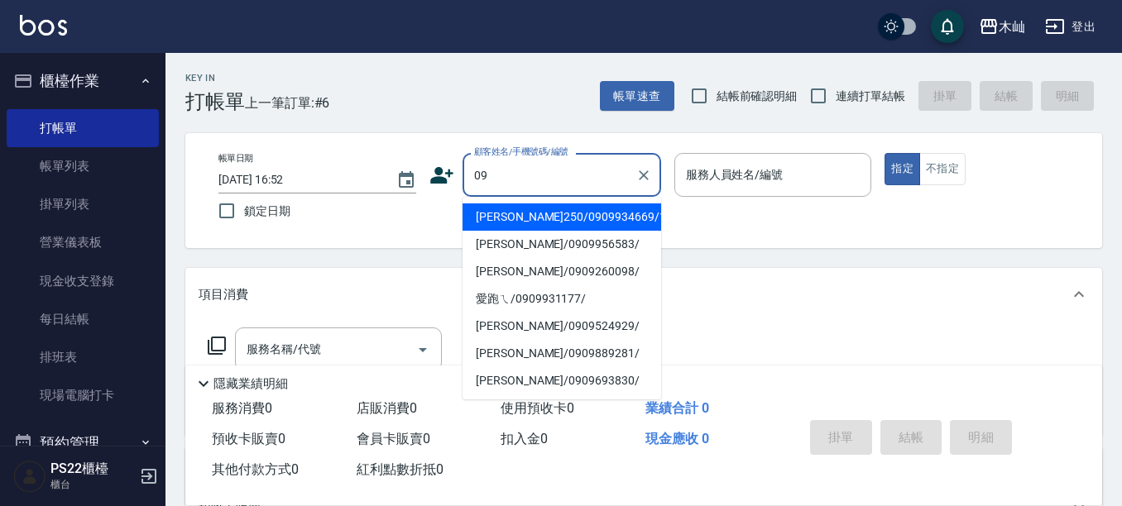
type input "0"
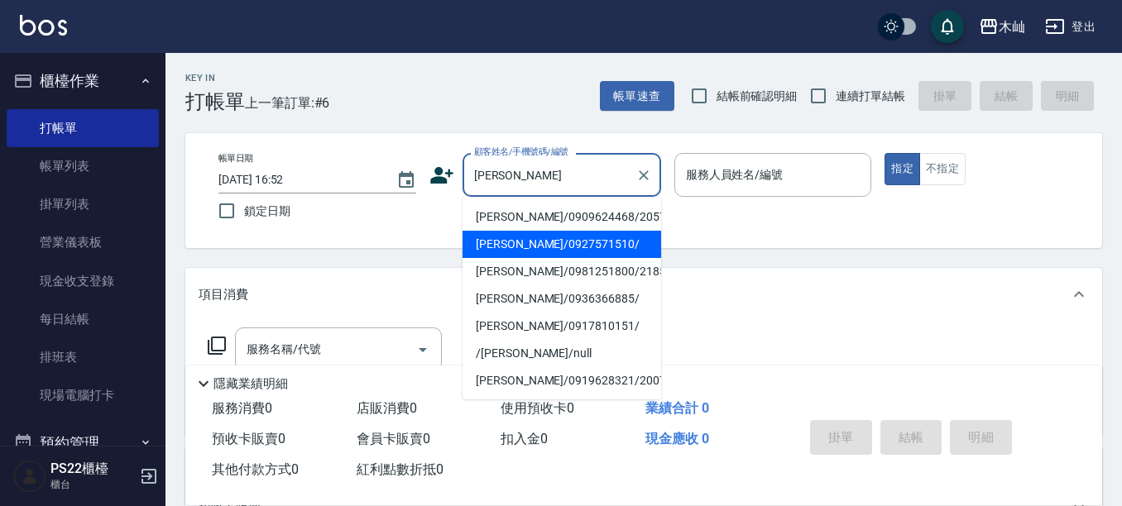
click at [553, 240] on li "[PERSON_NAME]/0927571510/" at bounding box center [561, 244] width 199 height 27
type input "[PERSON_NAME]/0927571510/"
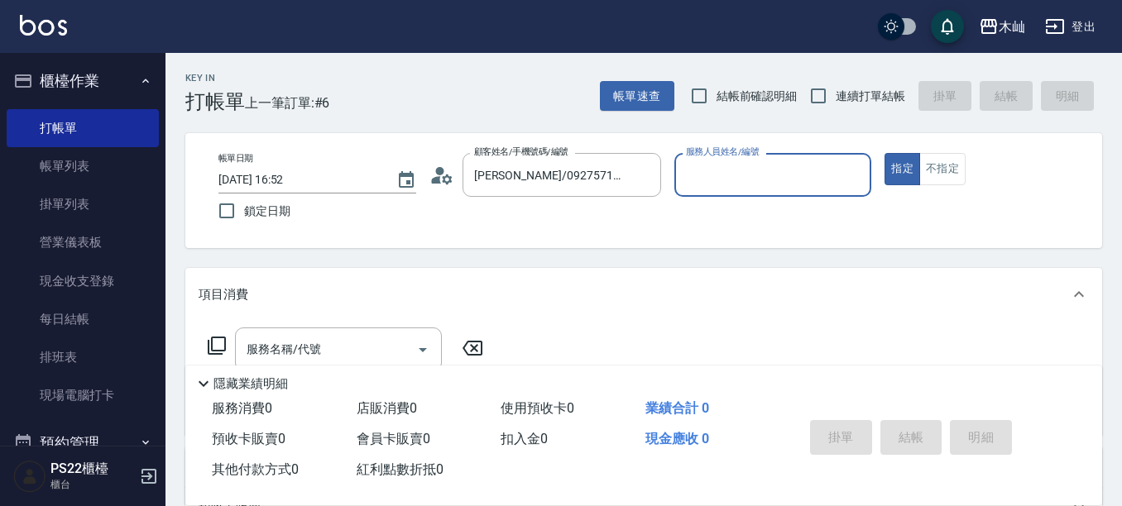
type input "[PERSON_NAME]-7"
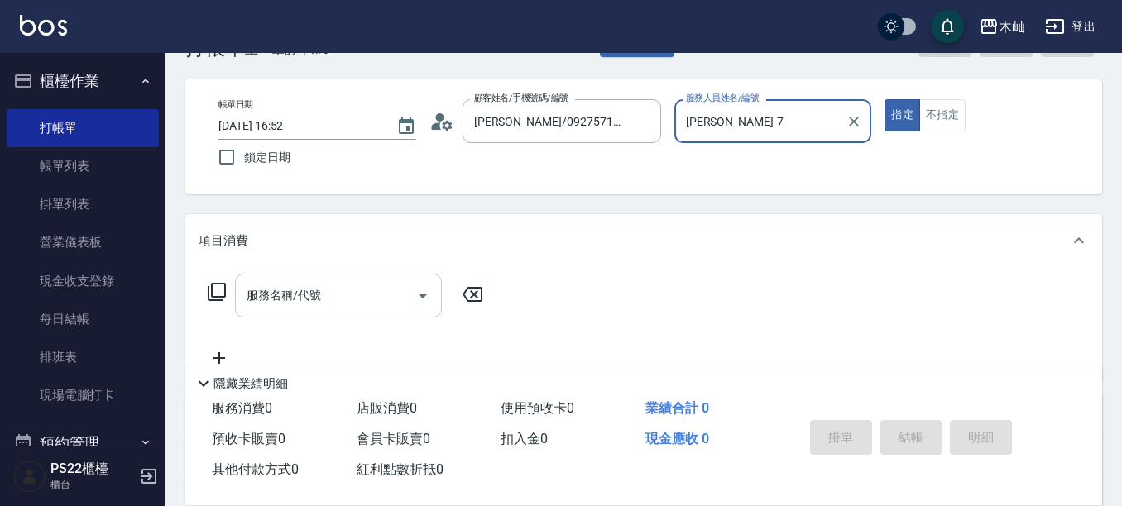
scroll to position [83, 0]
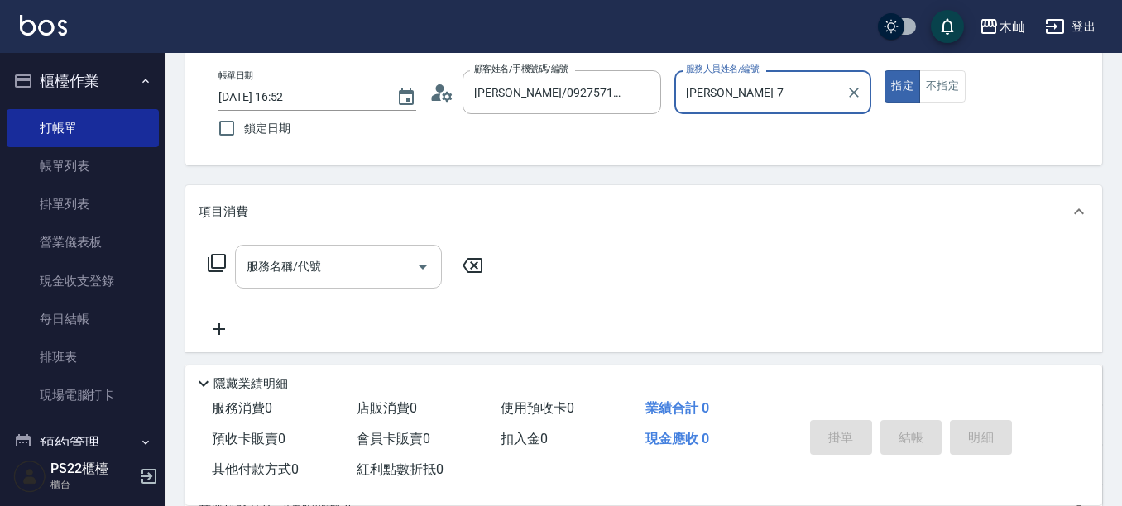
click at [354, 282] on div "服務名稱/代號" at bounding box center [338, 267] width 207 height 44
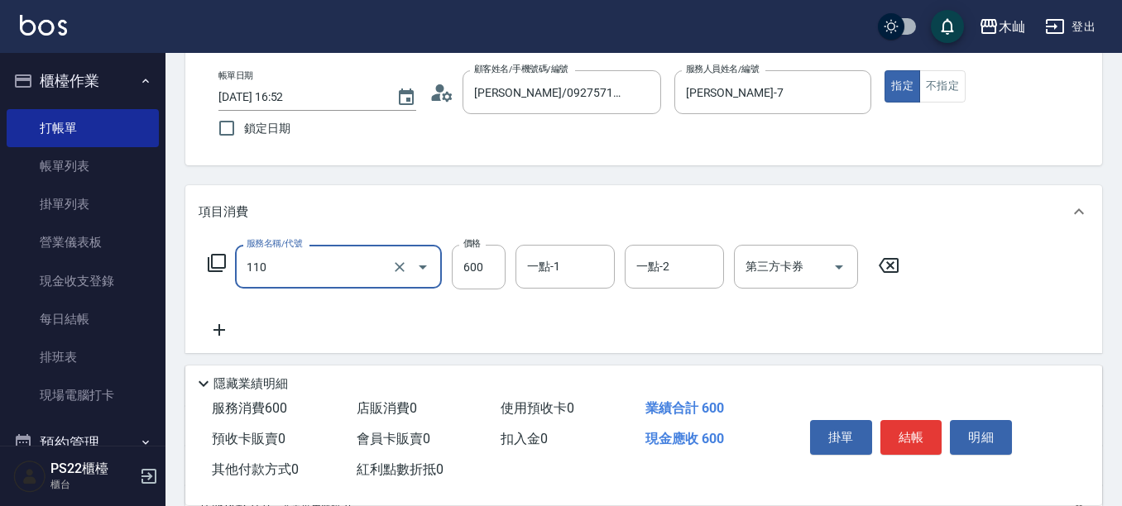
type input "精油洗+去角質(抗油)(110)"
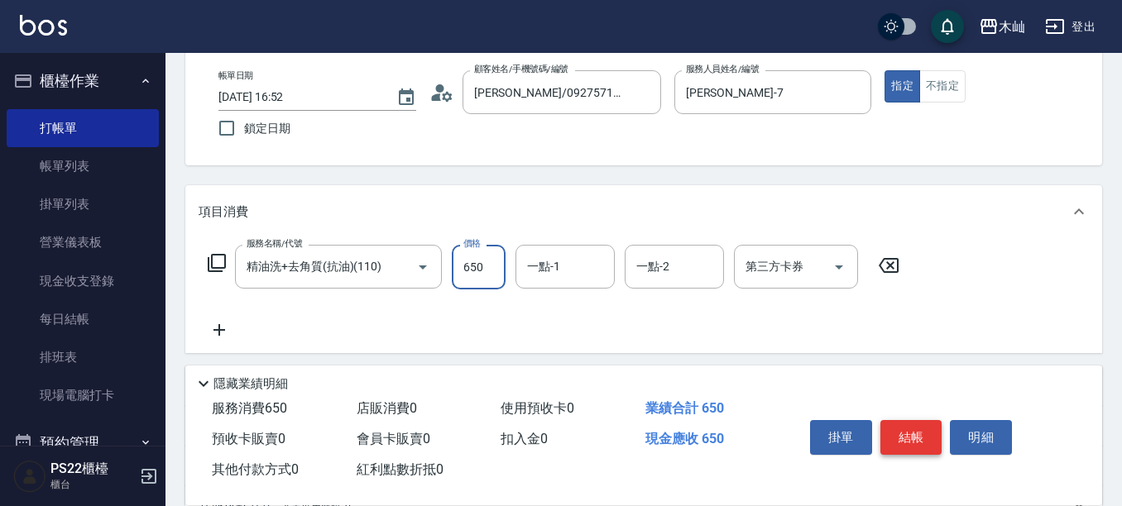
type input "650"
click at [889, 425] on button "結帳" at bounding box center [911, 437] width 62 height 35
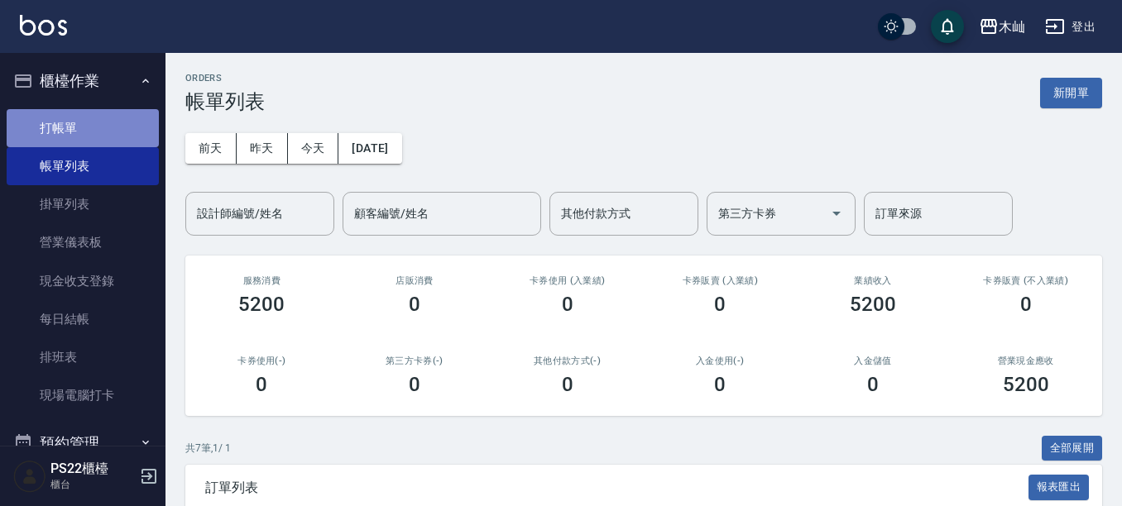
click at [92, 136] on link "打帳單" at bounding box center [83, 128] width 152 height 38
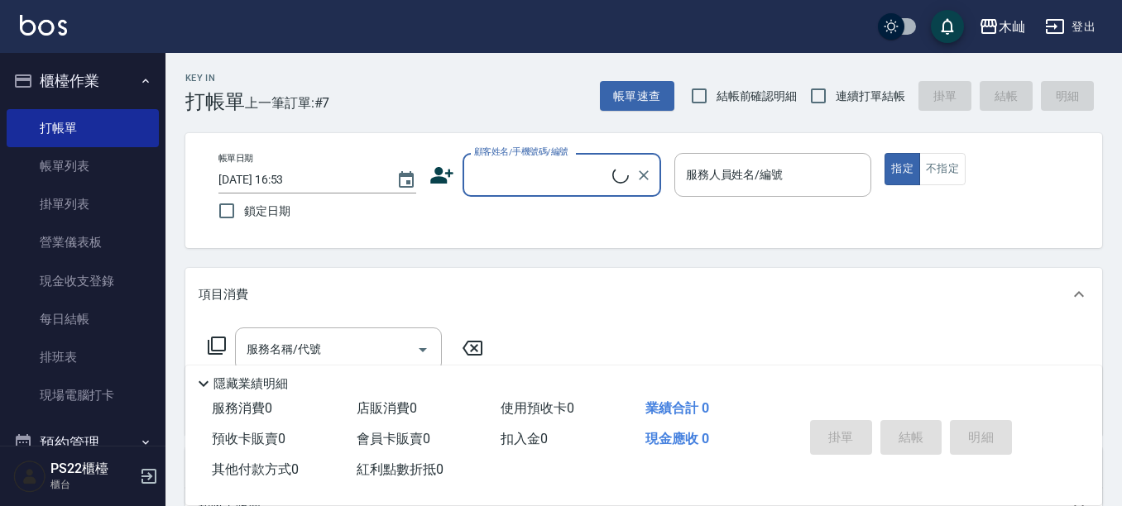
click at [539, 175] on input "顧客姓名/手機號碼/編號" at bounding box center [541, 175] width 142 height 29
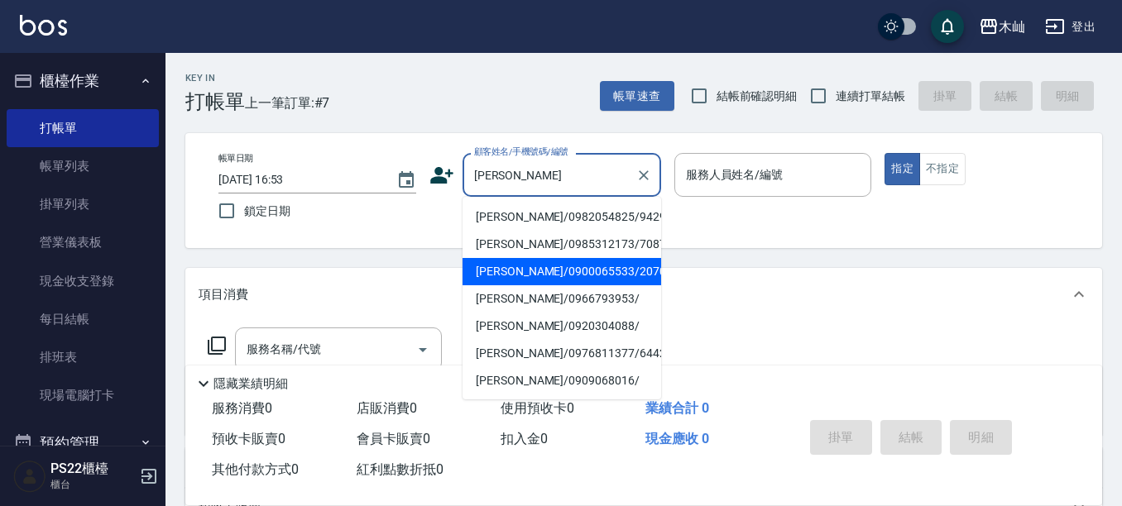
drag, startPoint x: 549, startPoint y: 272, endPoint x: 574, endPoint y: 249, distance: 34.0
click at [549, 272] on li "[PERSON_NAME]/0900065533/20704" at bounding box center [561, 271] width 199 height 27
type input "[PERSON_NAME]/0900065533/20704"
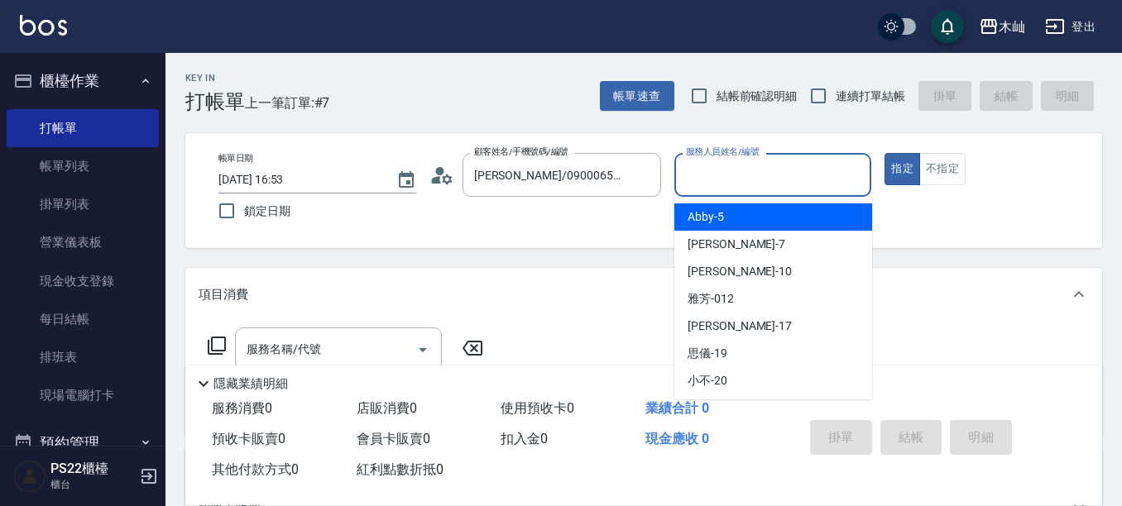
click at [742, 180] on input "服務人員姓名/編號" at bounding box center [773, 175] width 183 height 29
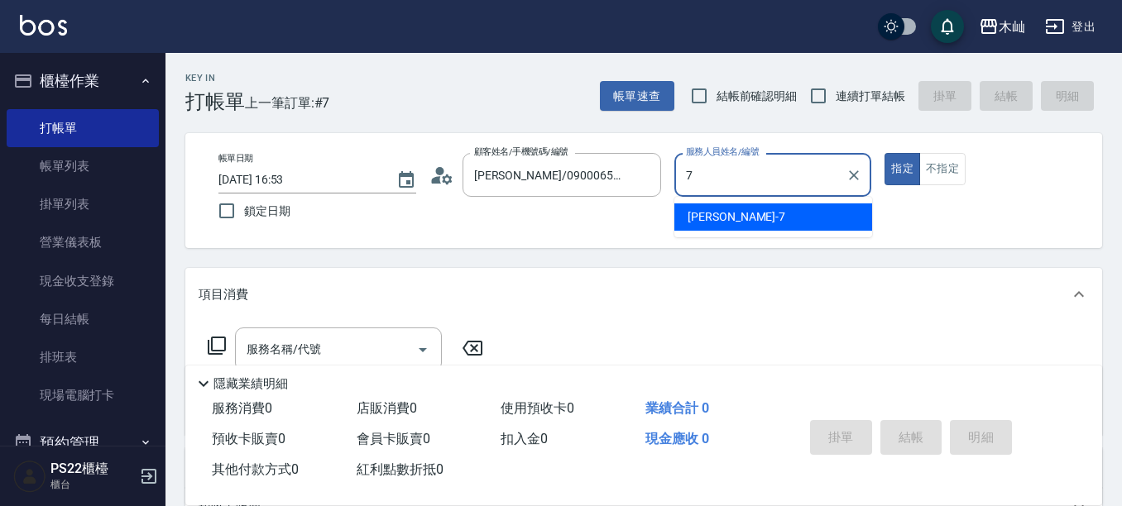
type input "[PERSON_NAME]-7"
type button "true"
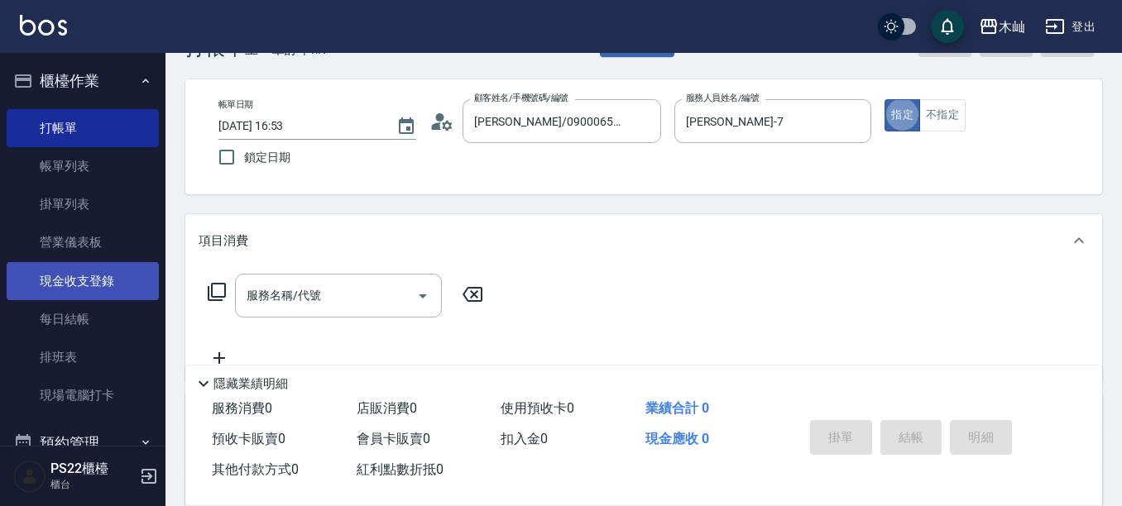
scroll to position [83, 0]
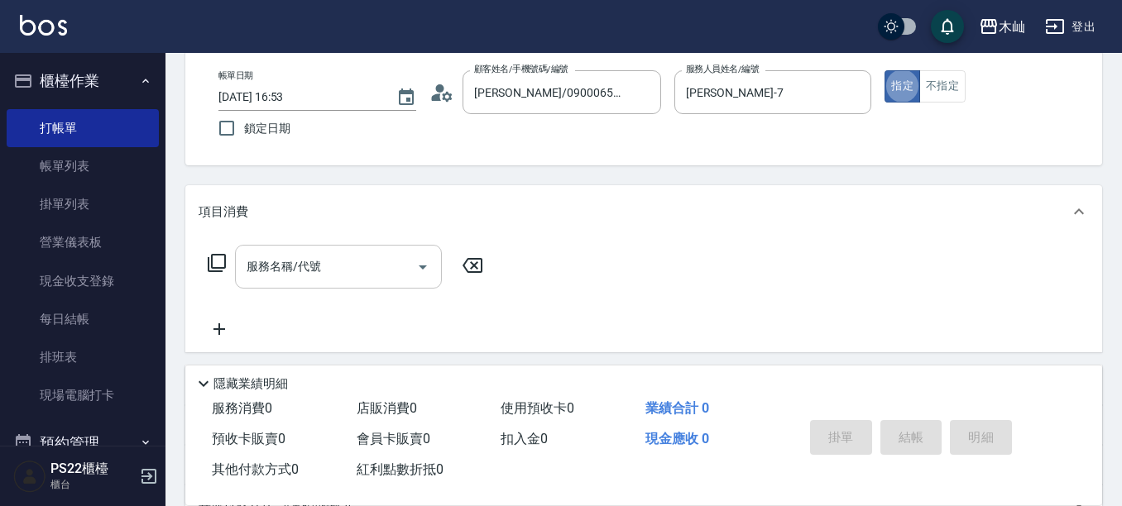
click at [267, 265] on div "服務名稱/代號 服務名稱/代號" at bounding box center [338, 267] width 207 height 44
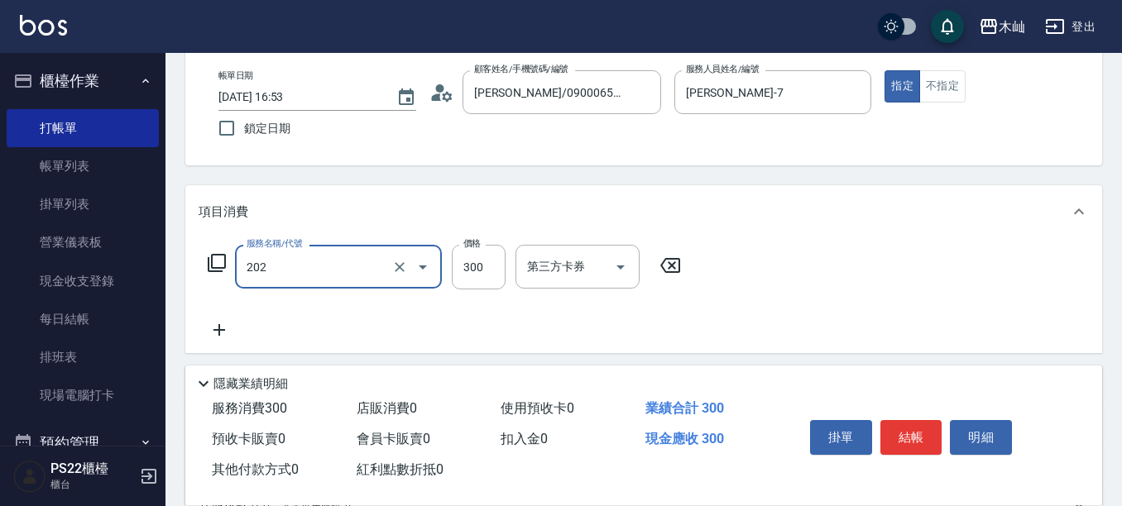
type input "單剪(202)"
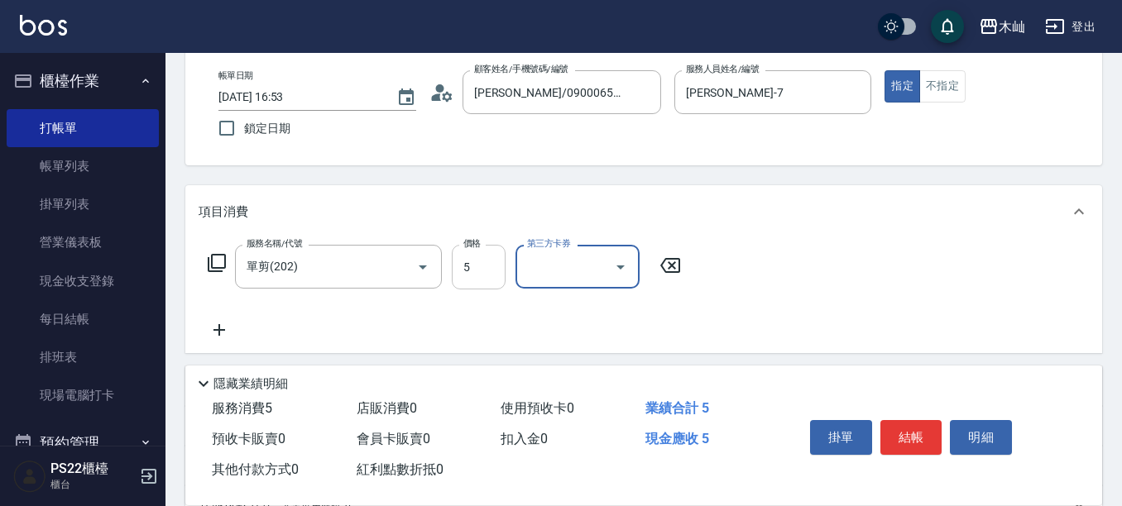
click at [477, 279] on input "5" at bounding box center [479, 267] width 54 height 45
type input "50"
click at [910, 422] on button "結帳" at bounding box center [911, 437] width 62 height 35
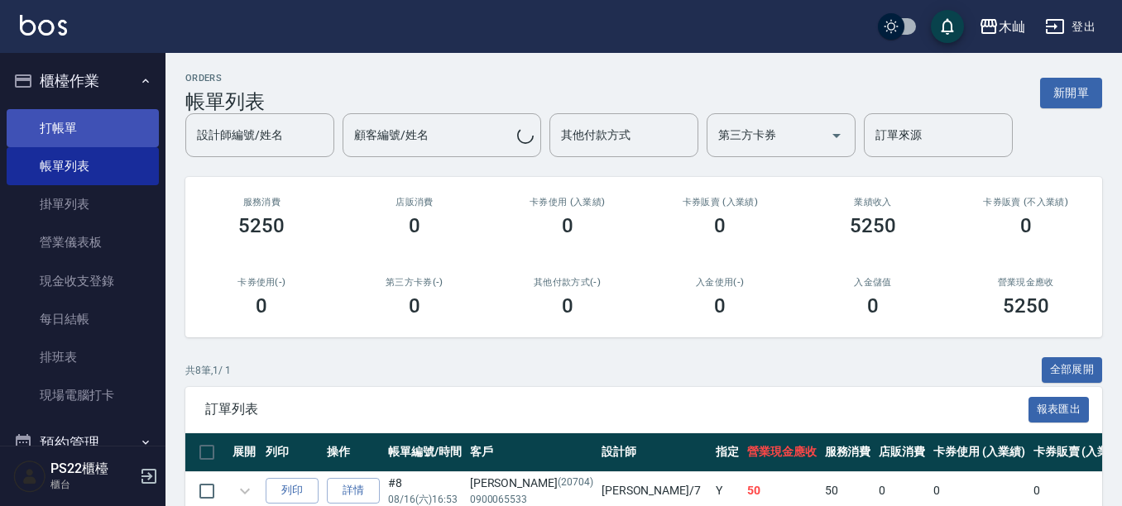
click at [115, 127] on link "打帳單" at bounding box center [83, 128] width 152 height 38
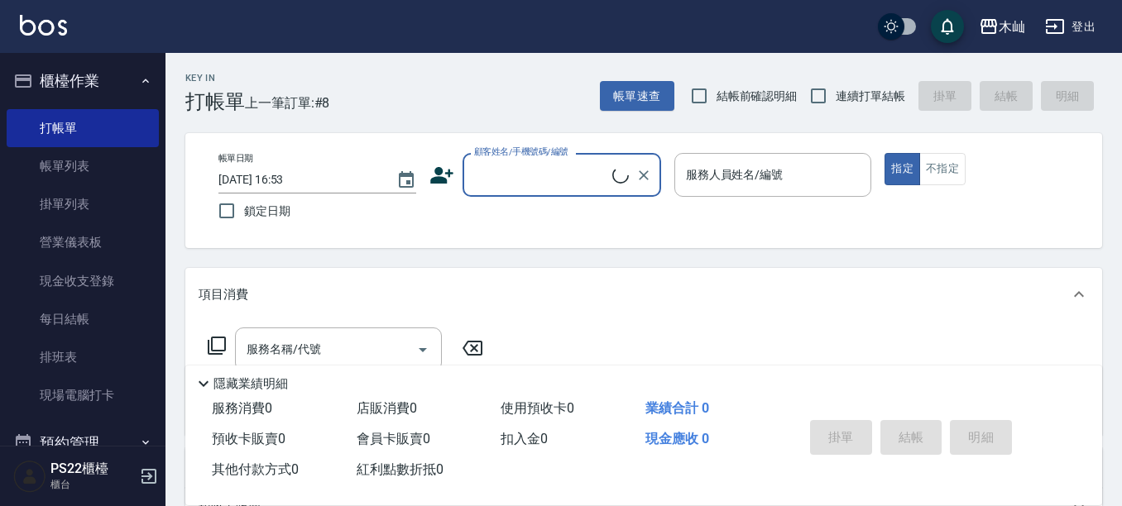
click at [516, 177] on input "顧客姓名/手機號碼/編號" at bounding box center [541, 175] width 142 height 29
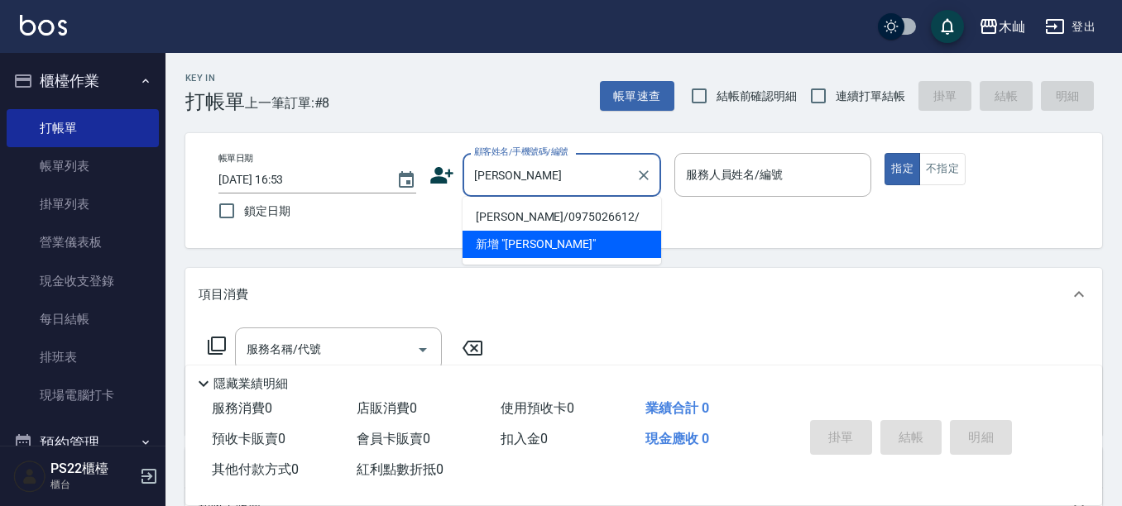
click at [529, 213] on li "[PERSON_NAME]/0975026612/" at bounding box center [561, 217] width 199 height 27
type input "[PERSON_NAME]/0975026612/"
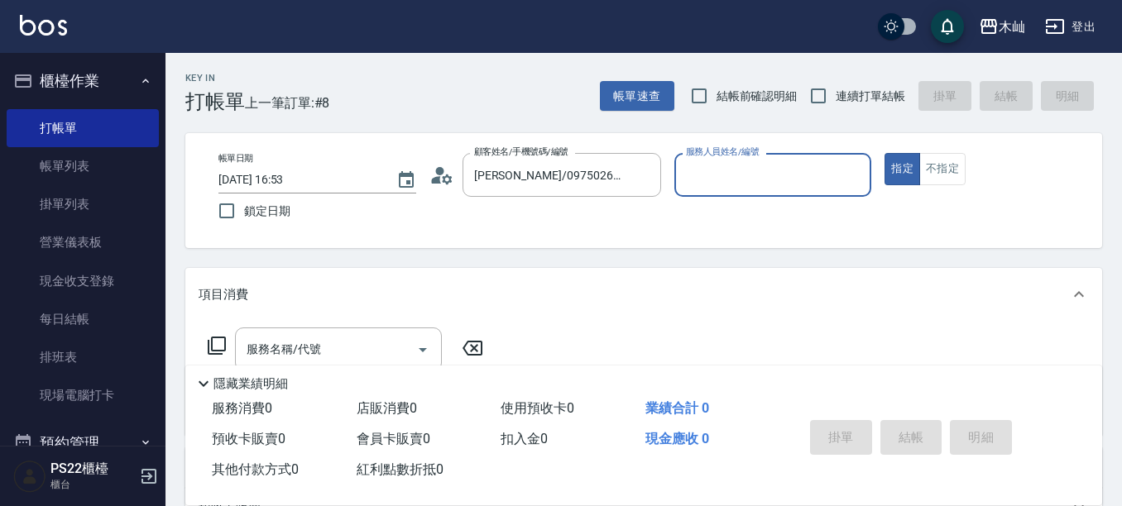
type input "[PERSON_NAME]-7"
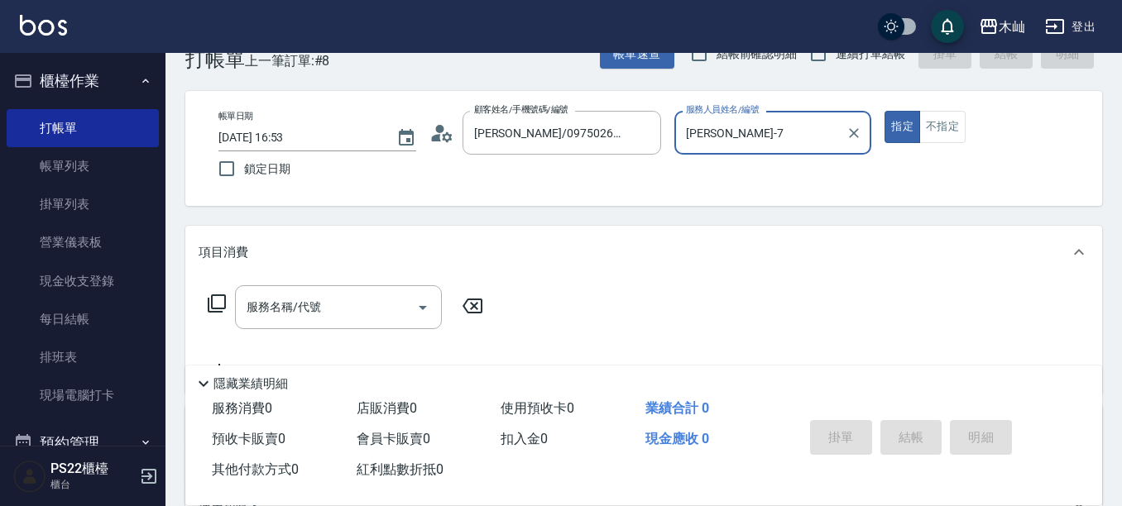
scroll to position [83, 0]
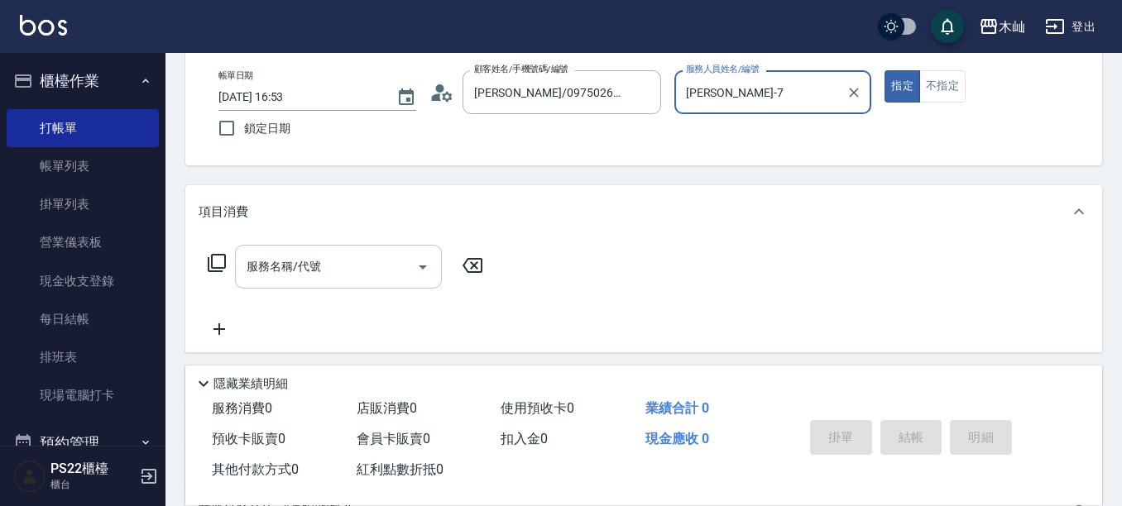
click at [339, 258] on input "服務名稱/代號" at bounding box center [325, 266] width 167 height 29
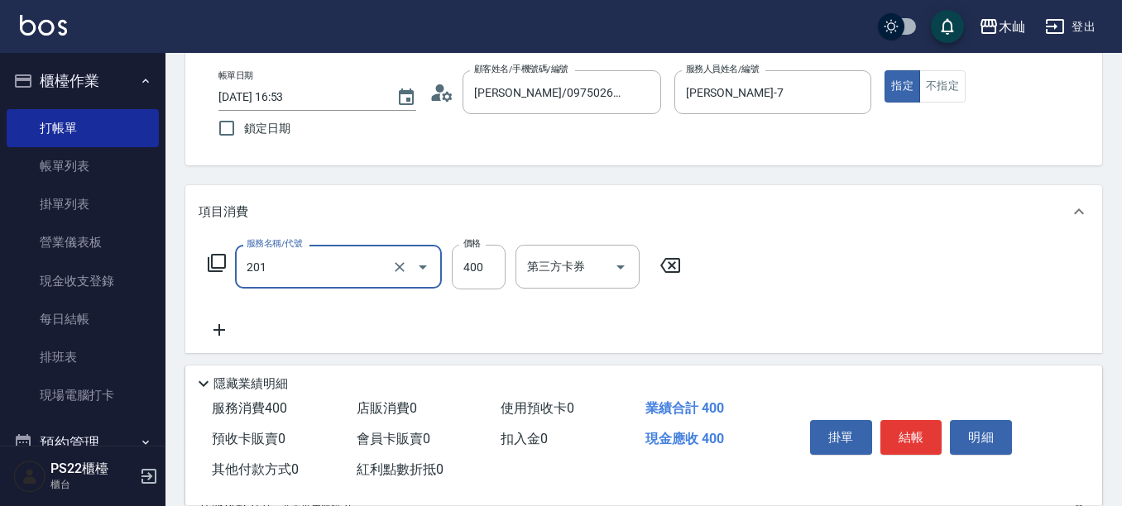
type input "洗剪(201)"
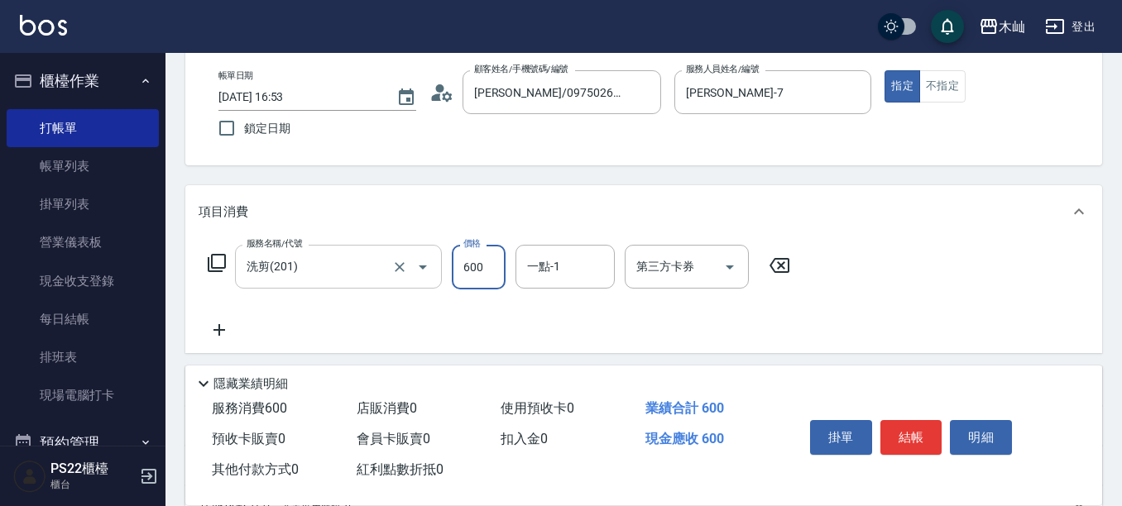
type input "600"
click at [895, 437] on button "結帳" at bounding box center [911, 437] width 62 height 35
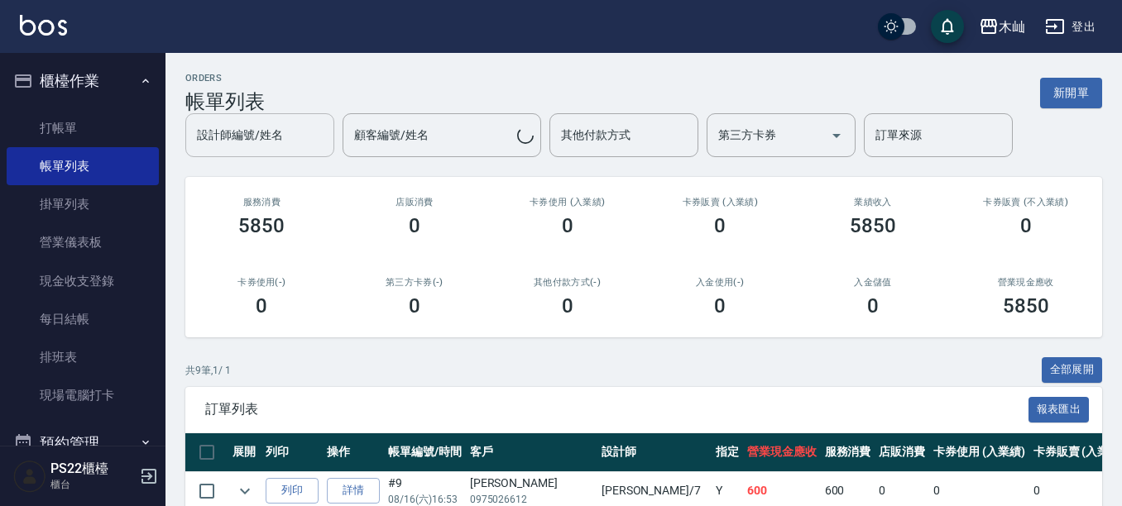
click at [252, 151] on div "設計師編號/姓名 設計師編號/姓名 顧客編號/姓名 顧客編號/姓名 其他付款方式 其他付款方式 第三方卡券 第三方卡券 訂單來源 訂單來源" at bounding box center [643, 135] width 917 height 44
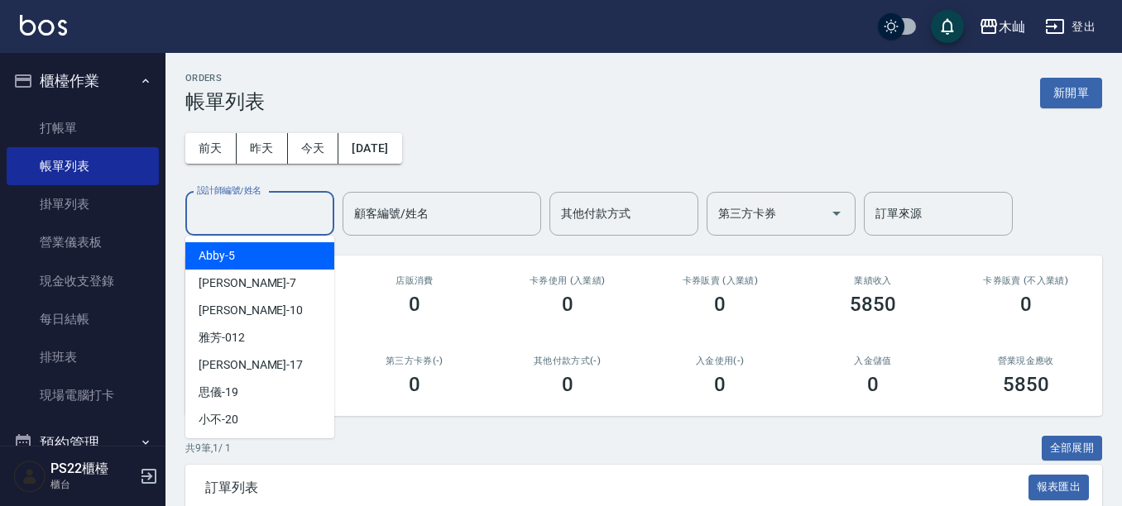
click at [300, 204] on input "設計師編號/姓名" at bounding box center [260, 213] width 134 height 29
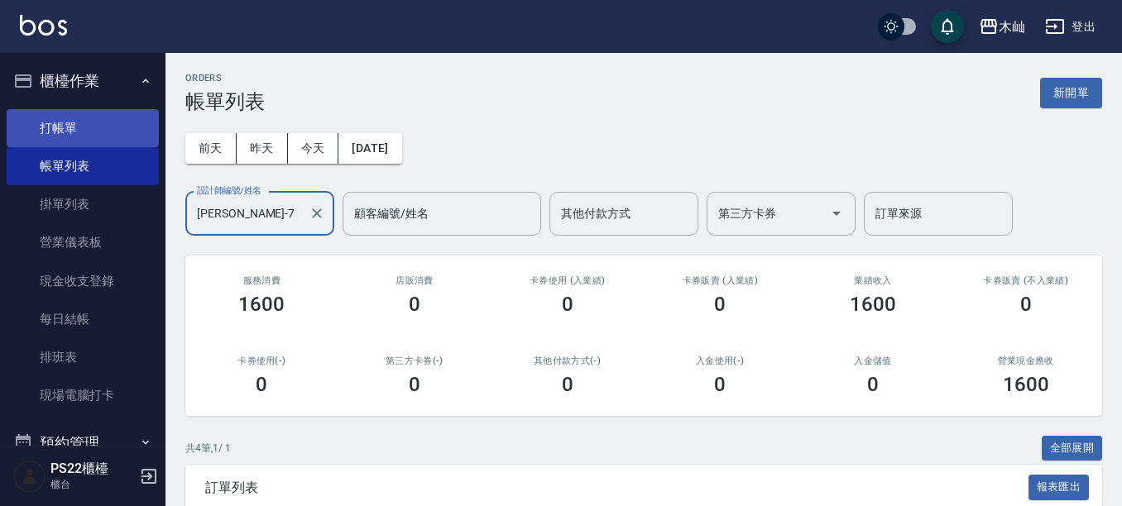
type input "[PERSON_NAME]-7"
click at [84, 109] on link "打帳單" at bounding box center [83, 128] width 152 height 38
